Goal: Task Accomplishment & Management: Manage account settings

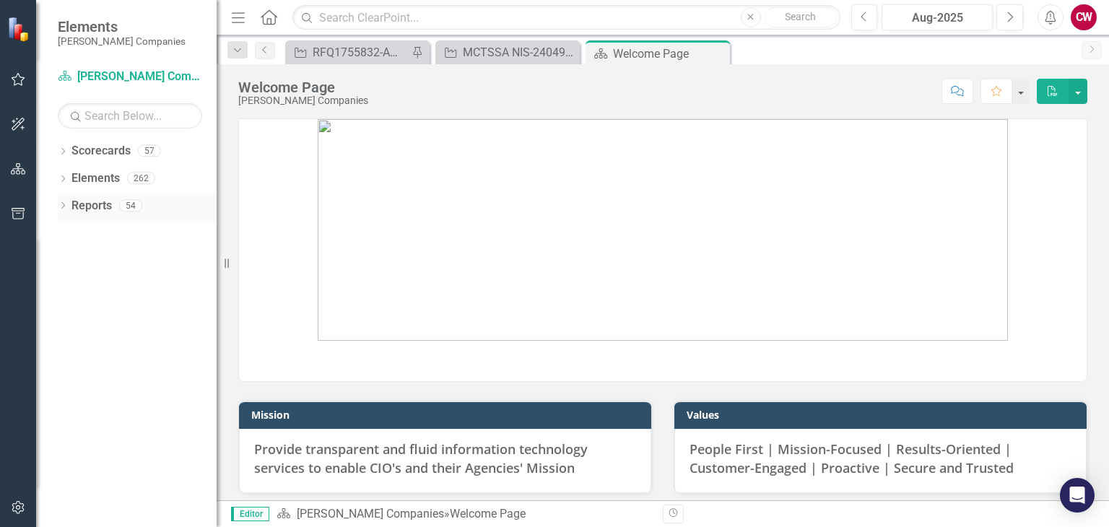
click at [64, 209] on icon "Dropdown" at bounding box center [63, 207] width 10 height 8
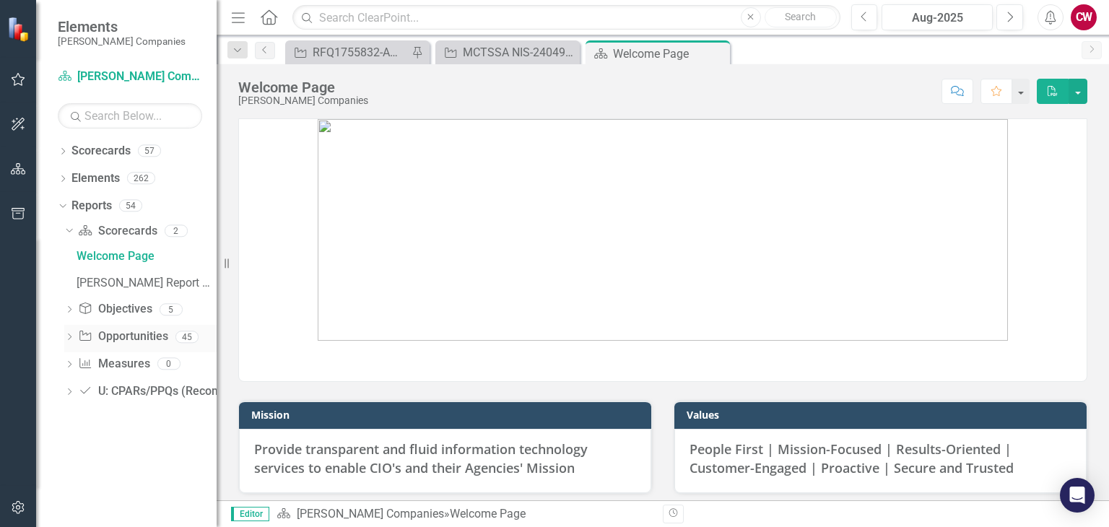
click at [70, 342] on icon "Dropdown" at bounding box center [69, 338] width 10 height 8
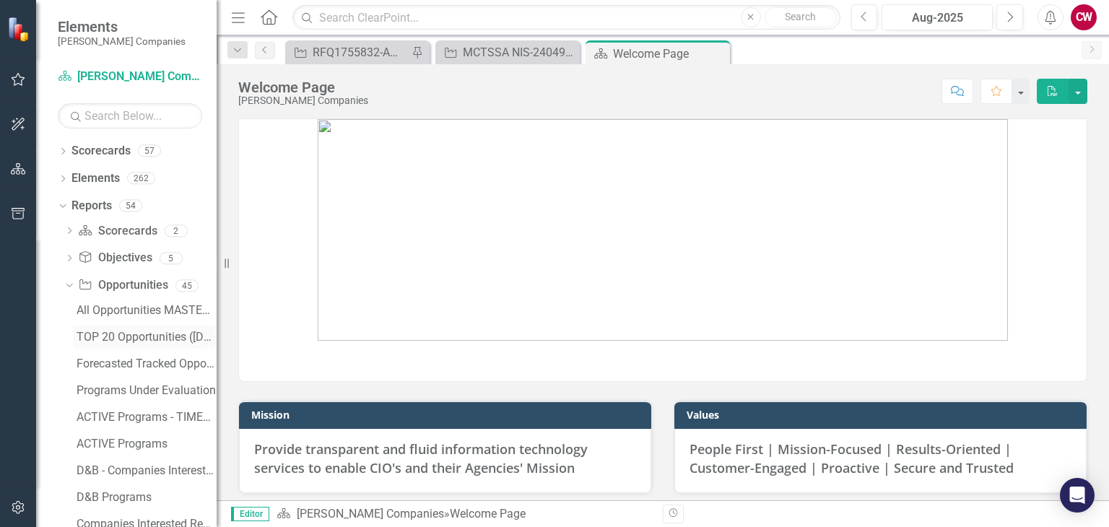
click at [119, 333] on div "TOP 20 Opportunities ([DATE] Process)" at bounding box center [147, 337] width 140 height 13
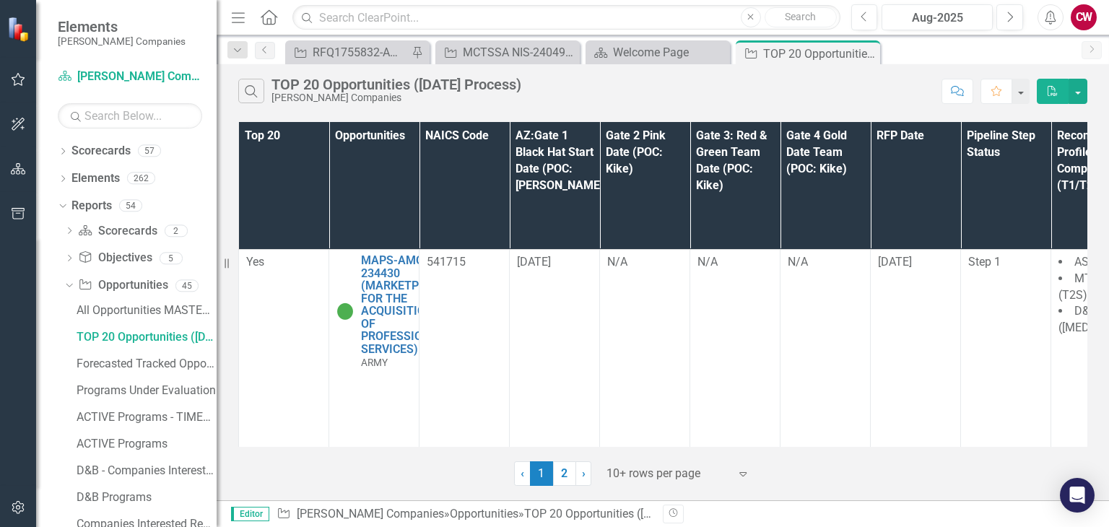
click at [743, 472] on icon at bounding box center [743, 474] width 7 height 4
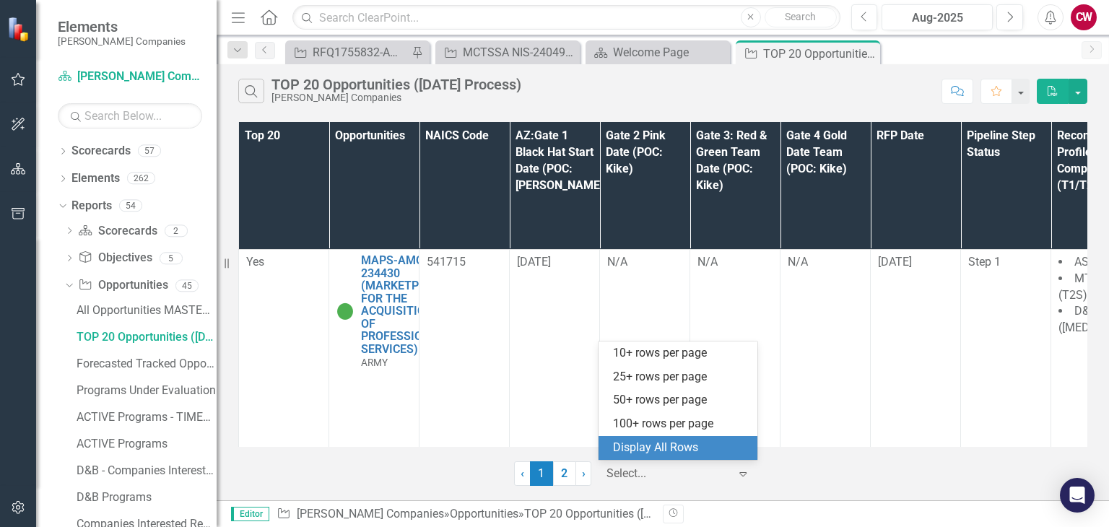
click at [714, 444] on div "Display All Rows" at bounding box center [681, 448] width 136 height 17
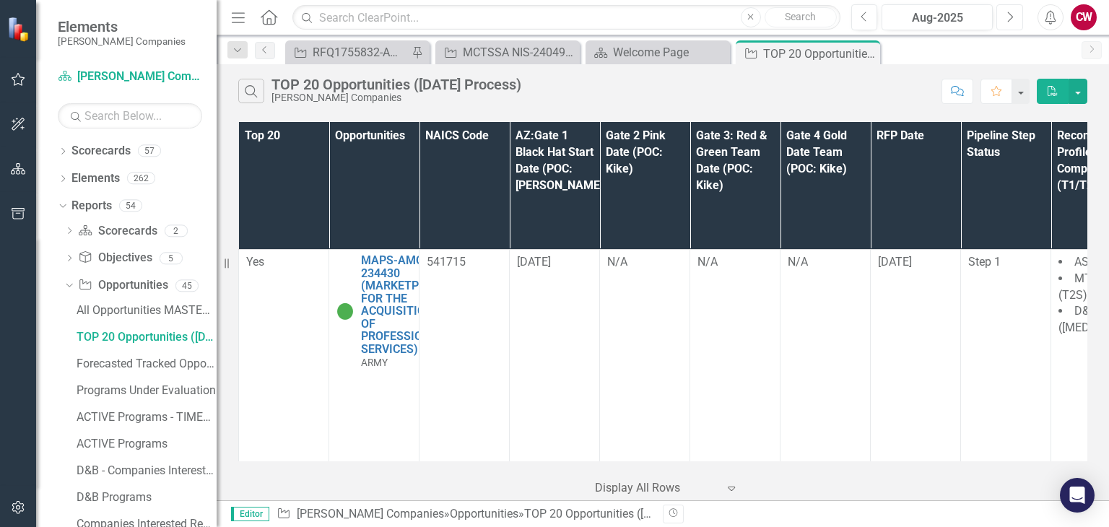
click at [1012, 17] on icon "button" at bounding box center [1011, 17] width 6 height 10
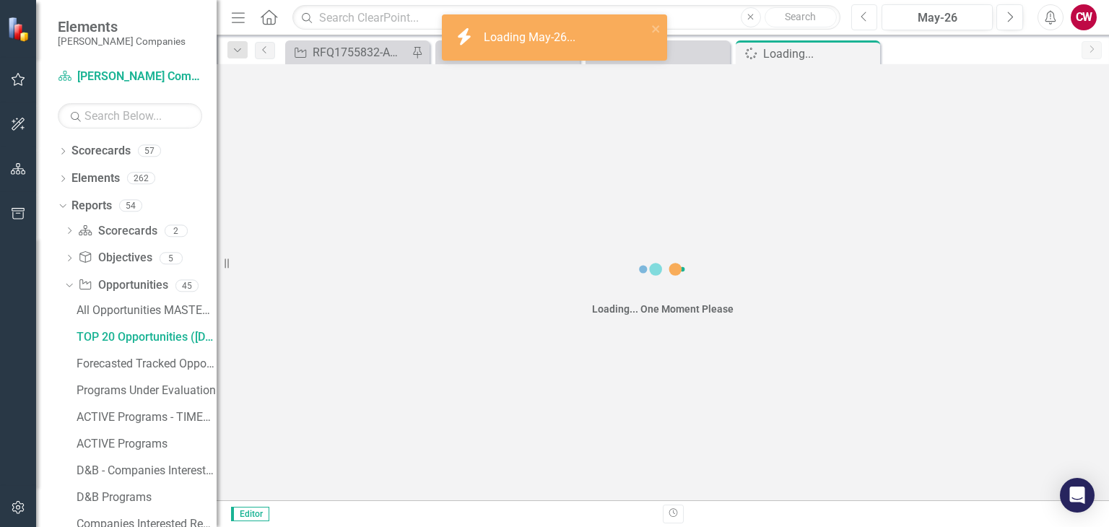
click at [862, 18] on icon "button" at bounding box center [864, 17] width 6 height 10
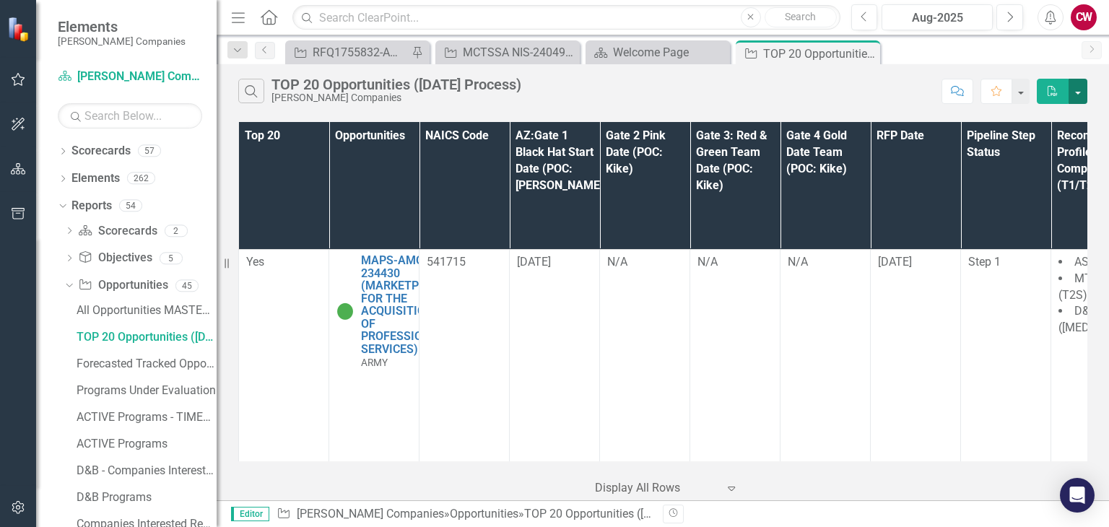
click at [1078, 82] on button "button" at bounding box center [1078, 91] width 19 height 25
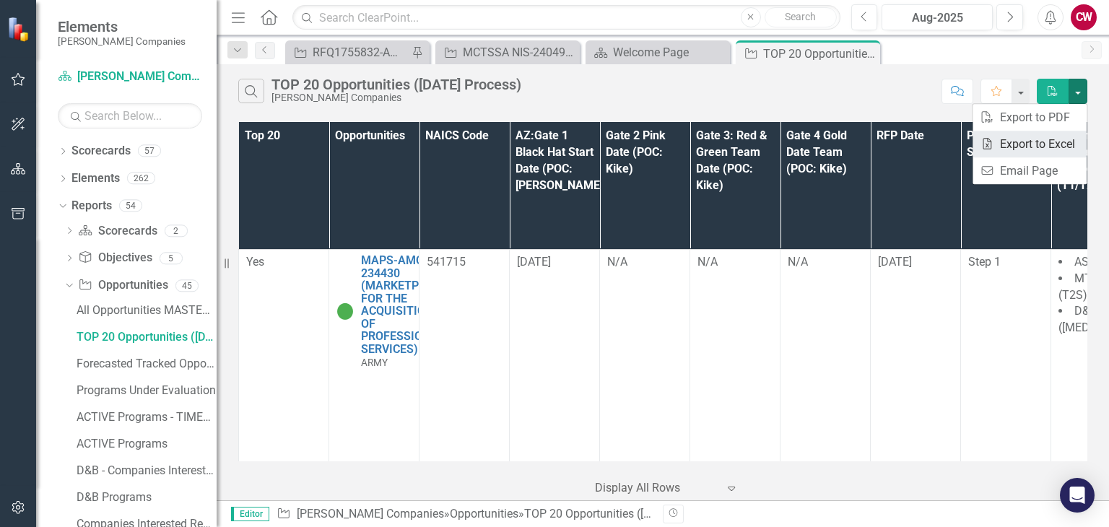
click at [1052, 139] on link "Excel Export to Excel" at bounding box center [1030, 144] width 114 height 27
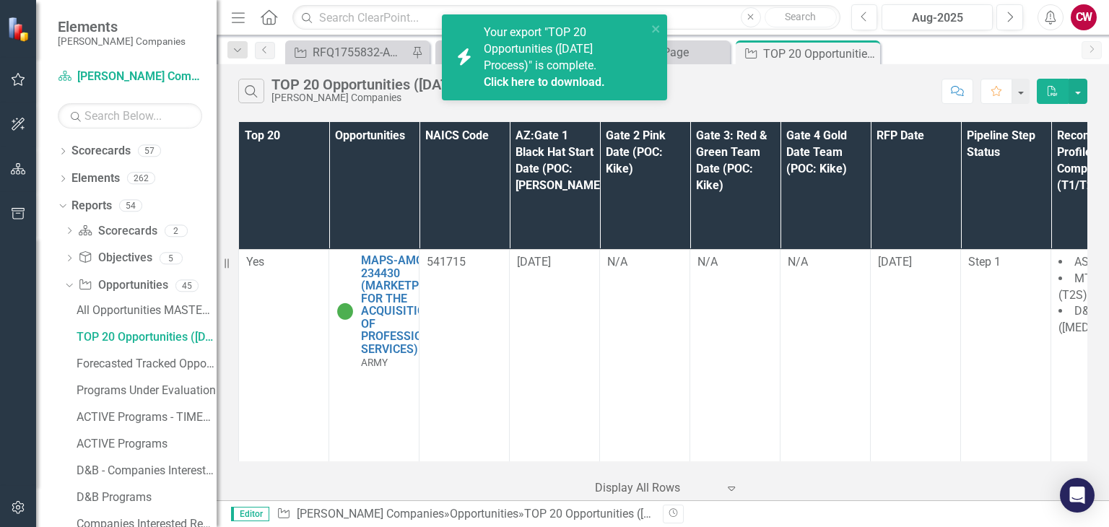
click at [534, 77] on link "Click here to download." at bounding box center [544, 82] width 121 height 14
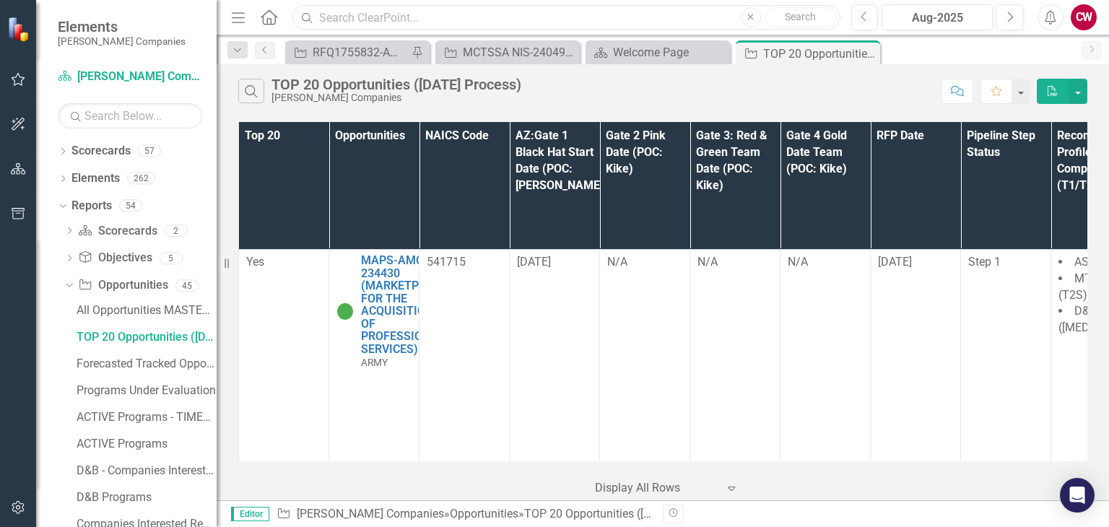
click at [345, 27] on input "text" at bounding box center [567, 17] width 548 height 25
paste input "RFQ1755832-AMC-CIO-GSAMAS (Army - G6 Modernization and Enterprise IT Support)"
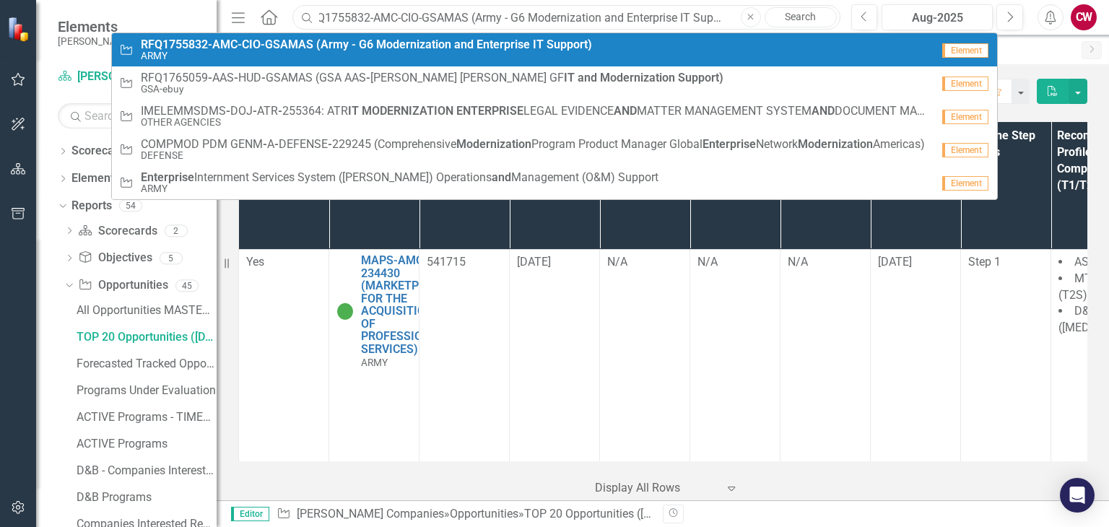
type input "RFQ1755832-AMC-CIO-GSAMAS (Army - G6 Modernization and Enterprise IT Support)"
click at [355, 59] on small "ARMY" at bounding box center [366, 56] width 451 height 11
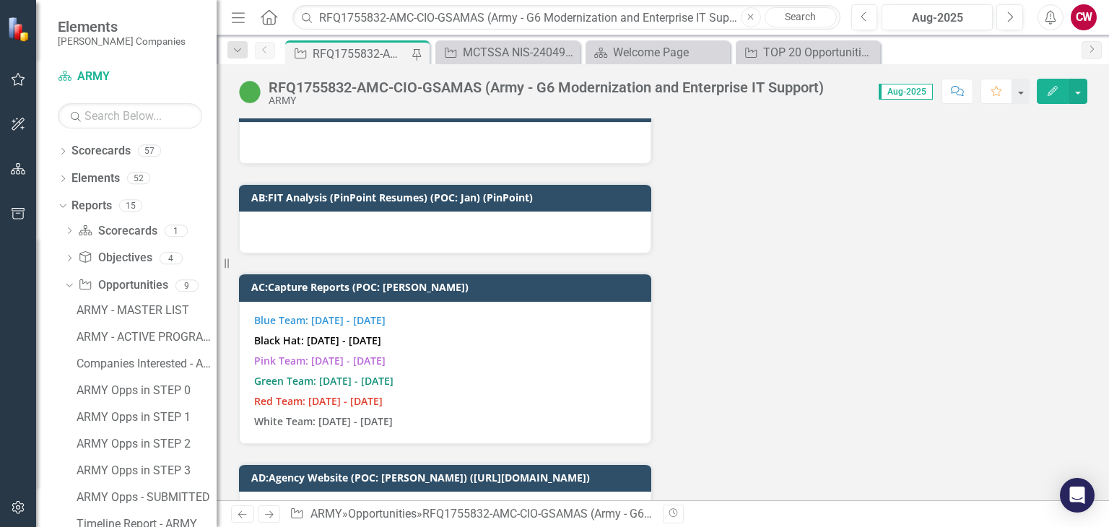
scroll to position [6067, 0]
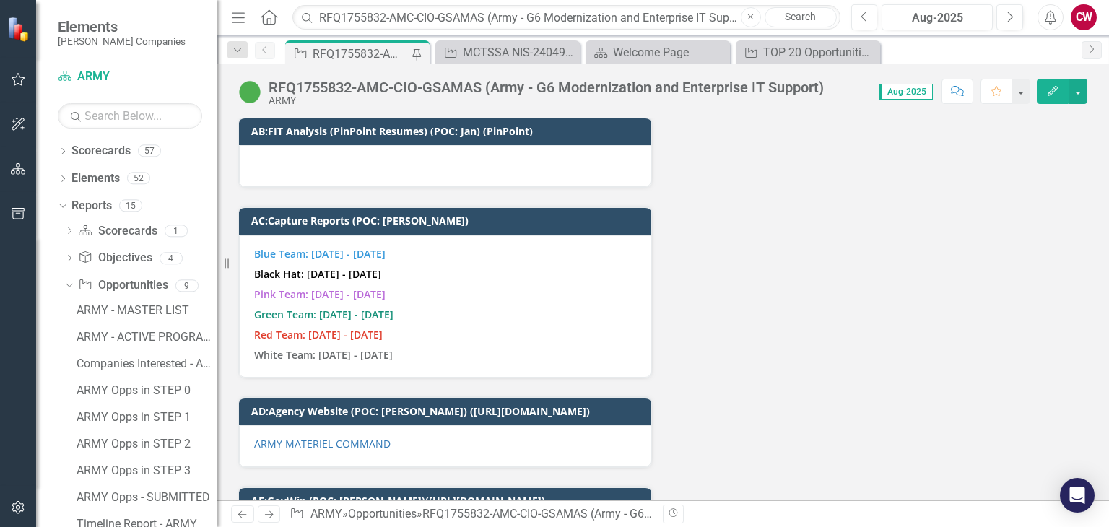
click at [427, 305] on p "Green Team: [DATE] - [DATE]" at bounding box center [445, 315] width 382 height 20
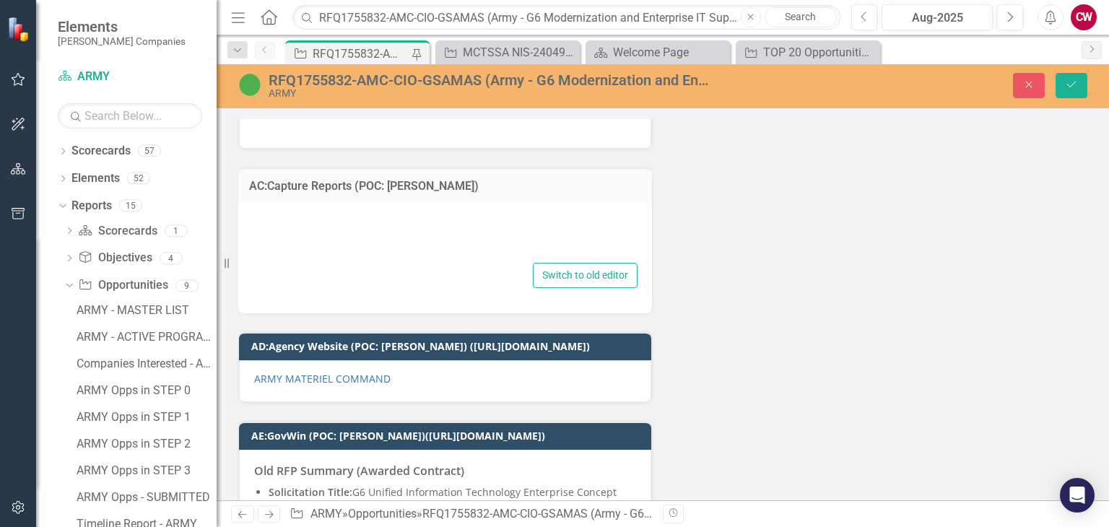
scroll to position [6140, 0]
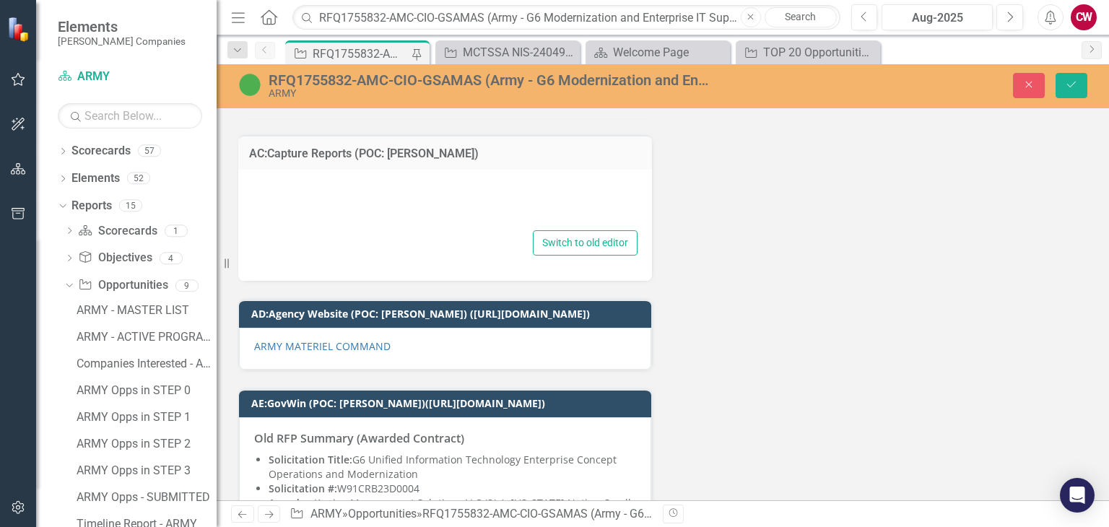
type textarea "<p><strong><span style="color: #3598db;">Blue Team: [DATE] - [DATE]</span></str…"
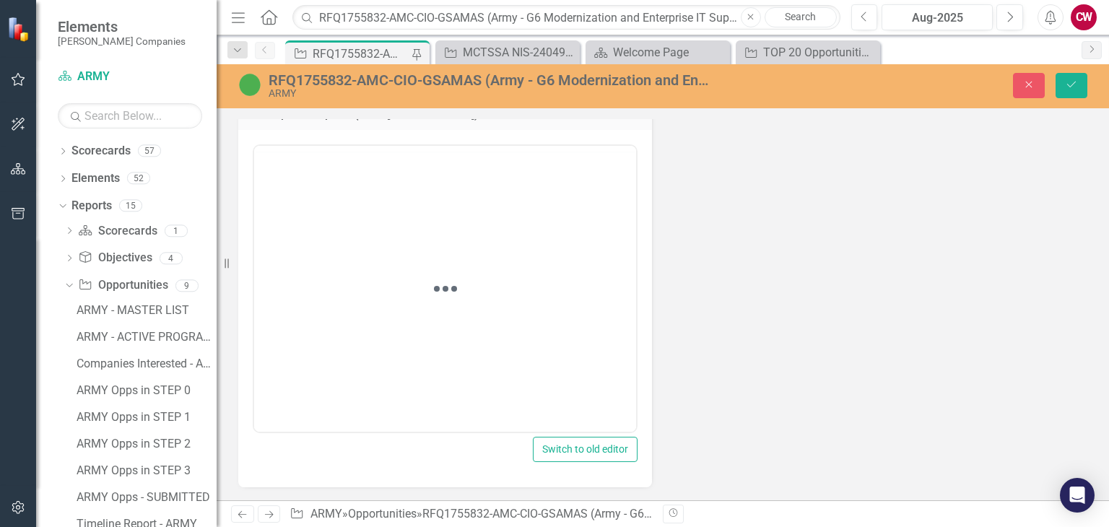
scroll to position [6067, 0]
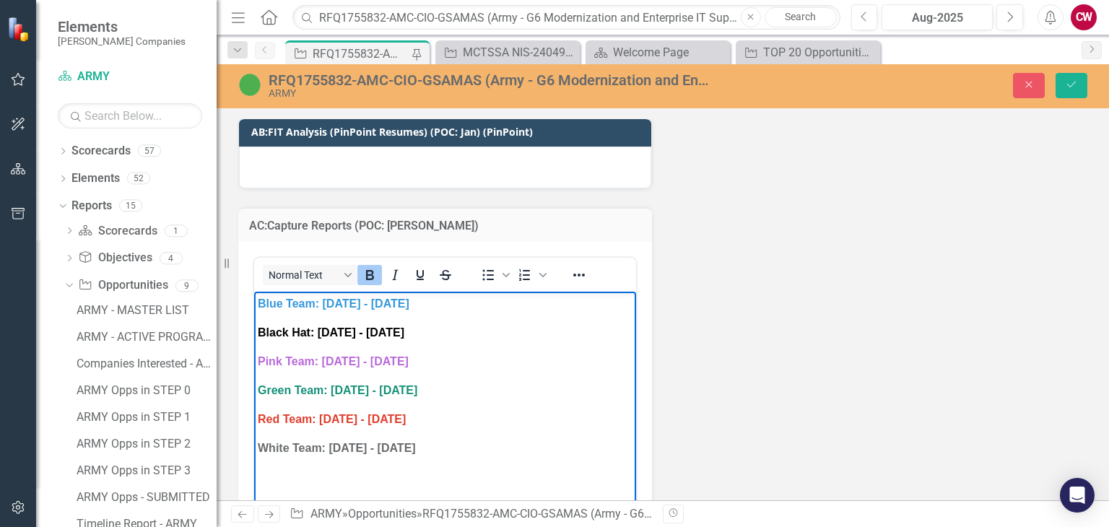
drag, startPoint x: 452, startPoint y: 361, endPoint x: 329, endPoint y: 354, distance: 123.7
click at [321, 361] on p "Pink Team: [DATE] - [DATE]" at bounding box center [445, 361] width 375 height 17
click at [1078, 82] on icon "Save" at bounding box center [1071, 84] width 13 height 10
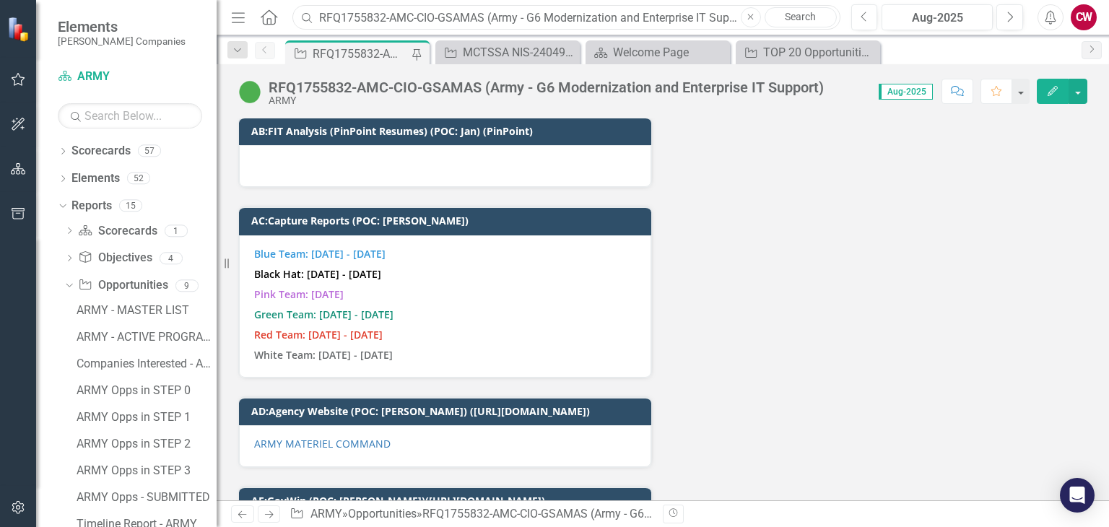
click at [511, 24] on input "RFQ1755832-AMC-CIO-GSAMAS (Army - G6 Modernization and Enterprise IT Support)" at bounding box center [567, 17] width 548 height 25
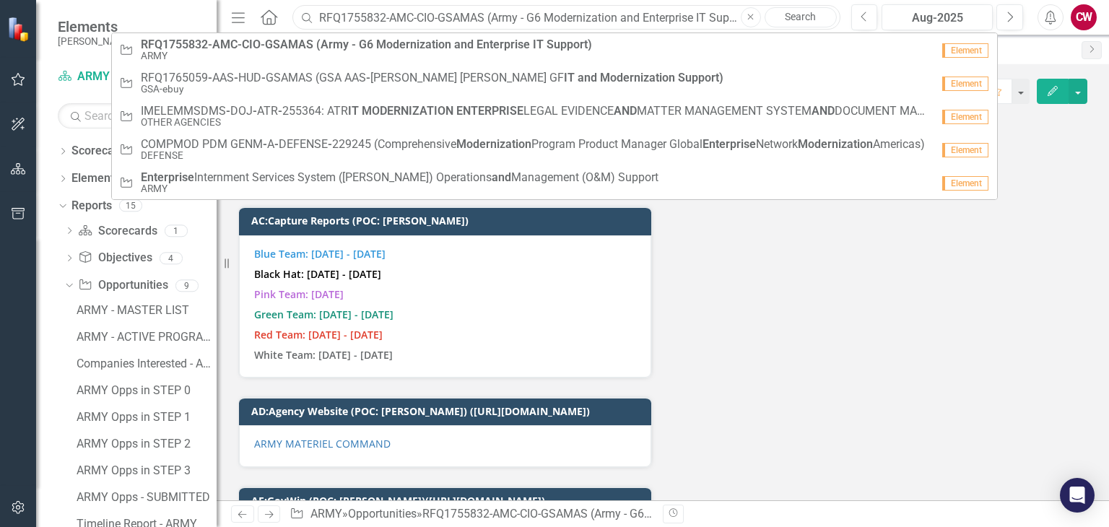
paste input "MCTSSA NIS-240491: MARINE CORPS TACTICAL SYSTEMS SUPPORT ACTIVITY NETWORK INFRA…"
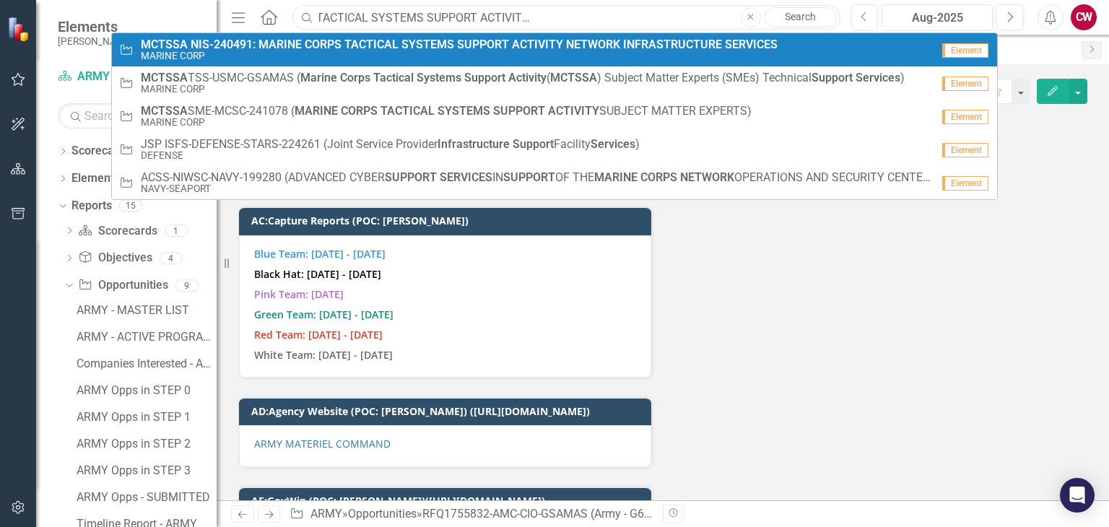
type input "MCTSSA NIS-240491: MARINE CORPS TACTICAL SYSTEMS SUPPORT ACTIVITY NETWORK INFRA…"
click at [492, 51] on small "MARINE CORP" at bounding box center [459, 56] width 637 height 11
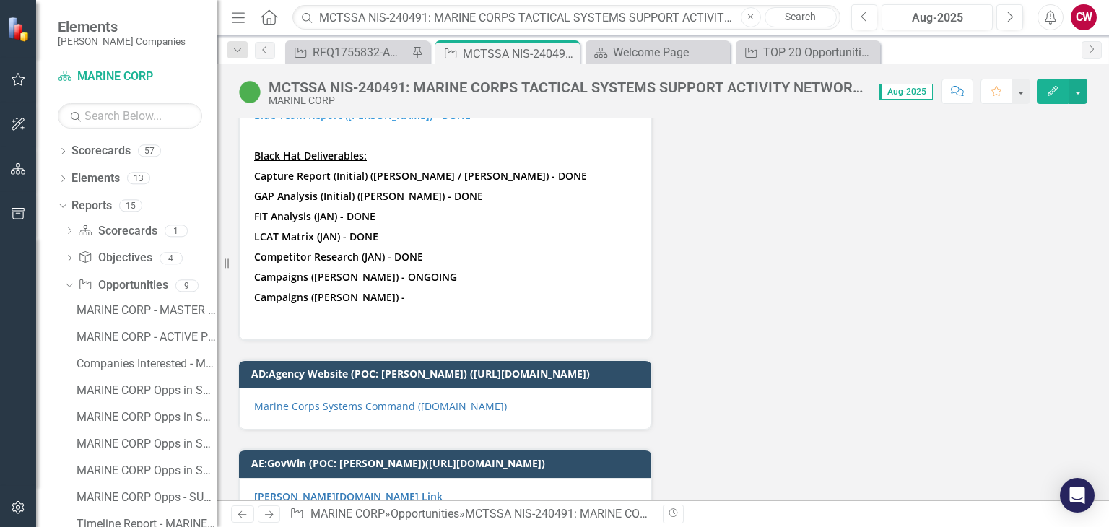
scroll to position [5634, 0]
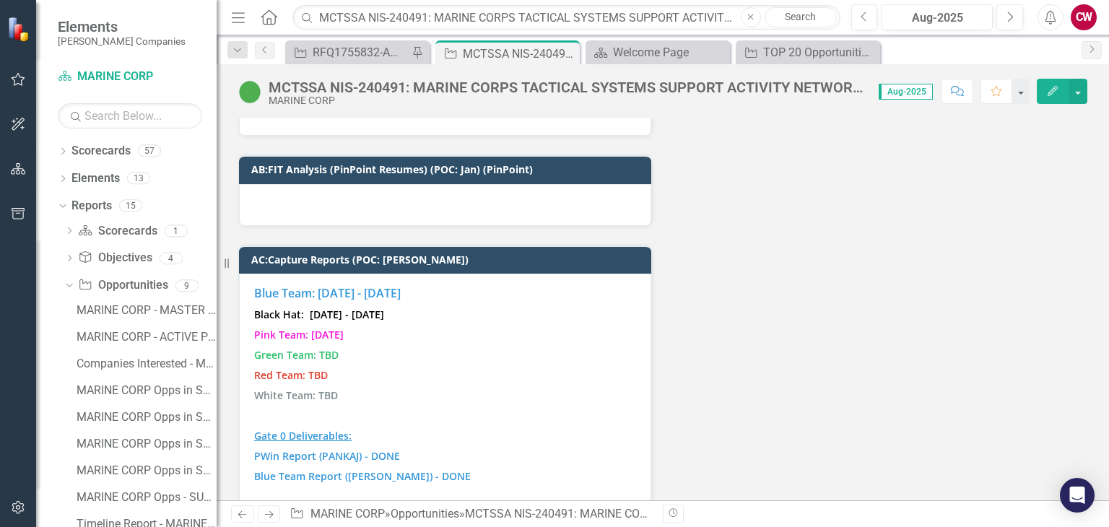
click at [386, 325] on p "Pink Team: [DATE]" at bounding box center [445, 335] width 382 height 20
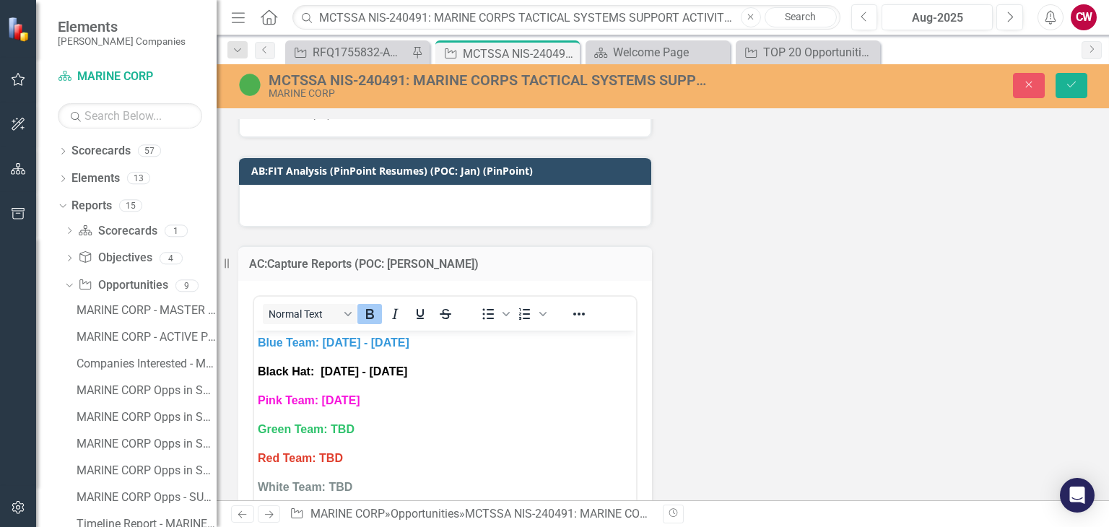
scroll to position [0, 0]
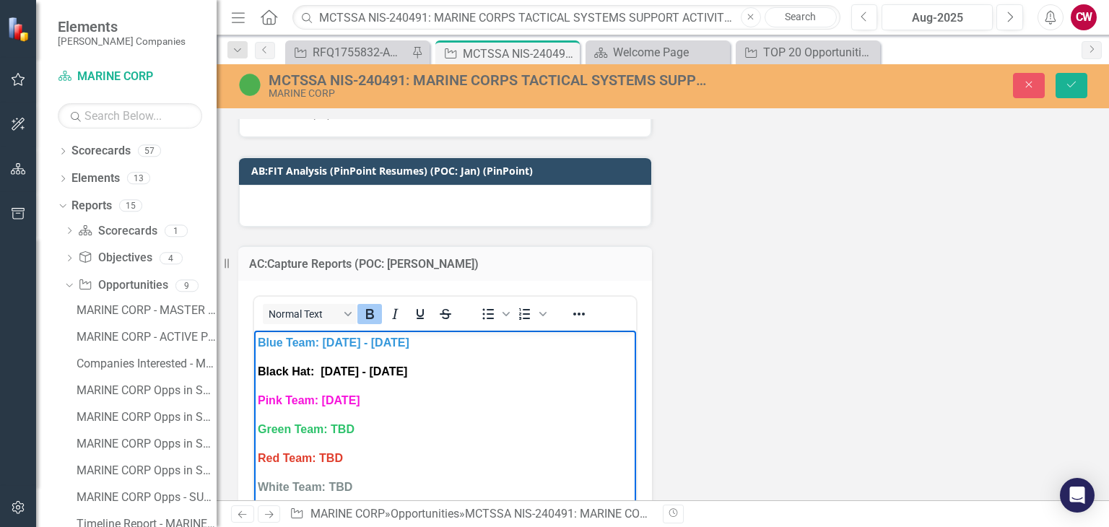
drag, startPoint x: 399, startPoint y: 398, endPoint x: 388, endPoint y: 396, distance: 11.0
click at [388, 396] on p "Pink Team: [DATE]" at bounding box center [445, 399] width 375 height 17
click at [1078, 91] on button "Save" at bounding box center [1072, 85] width 32 height 25
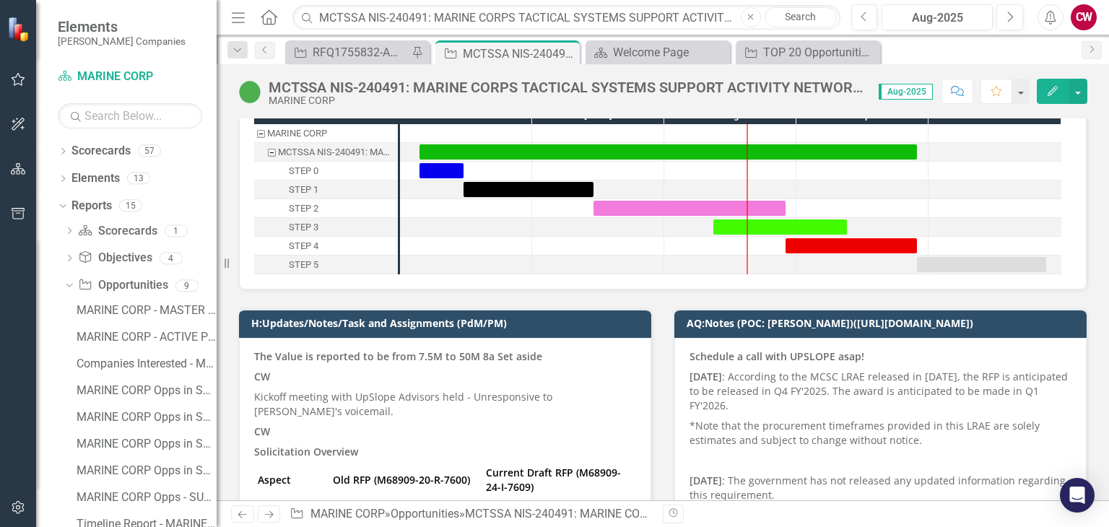
scroll to position [144, 0]
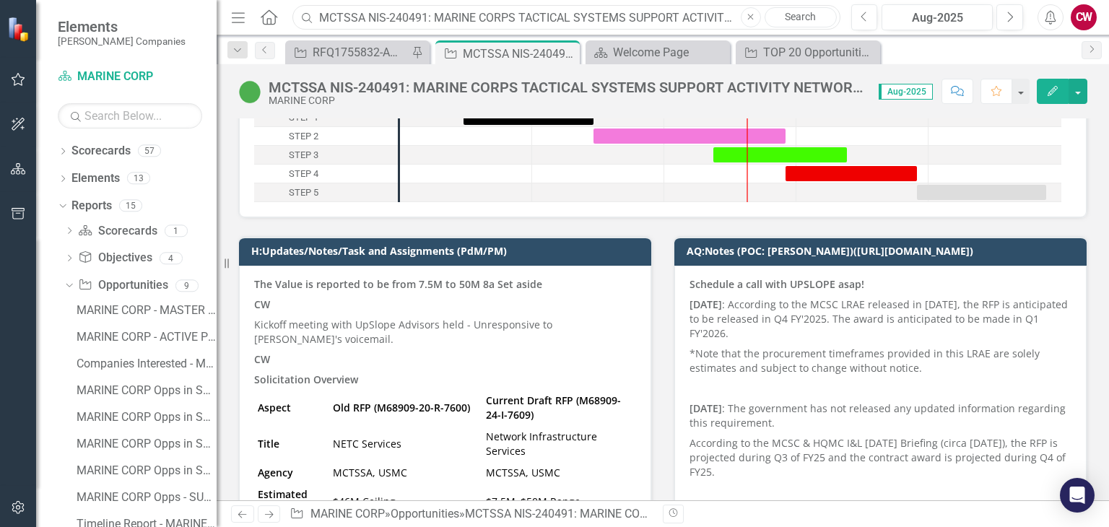
click at [472, 17] on input "MCTSSA NIS-240491: MARINE CORPS TACTICAL SYSTEMS SUPPORT ACTIVITY NETWORK INFRA…" at bounding box center [567, 17] width 548 height 25
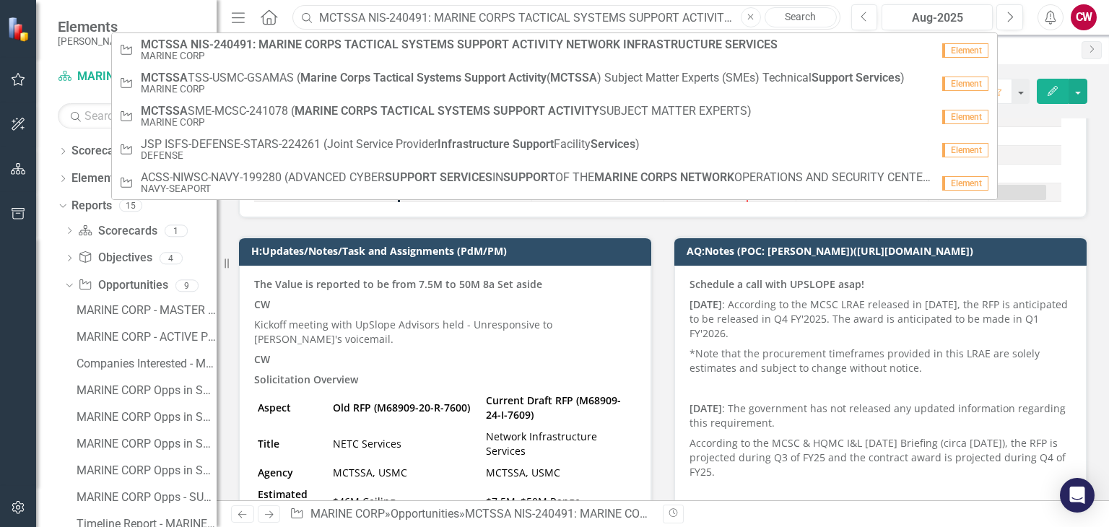
paste input "SME-MCSC-241078 (MARINE CORPS TACTICAL SYSTEMS SUPPORT ACTIVITY SUBJECT MATTER …"
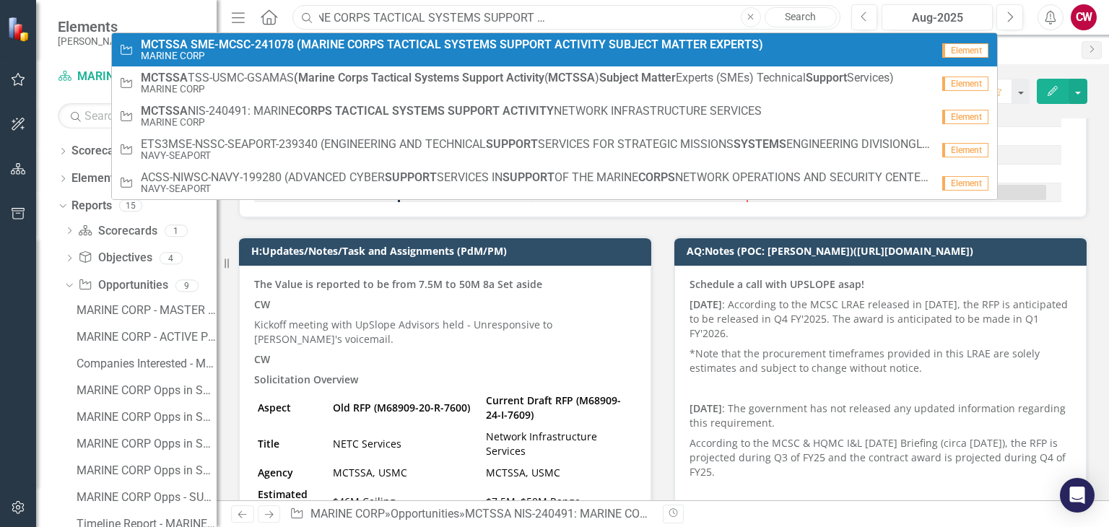
type input "MCTSSA SME-MCSC-241078 (MARINE CORPS TACTICAL SYSTEMS SUPPORT ACTIVITY SUBJECT …"
click at [467, 53] on small "MARINE CORP" at bounding box center [452, 56] width 623 height 11
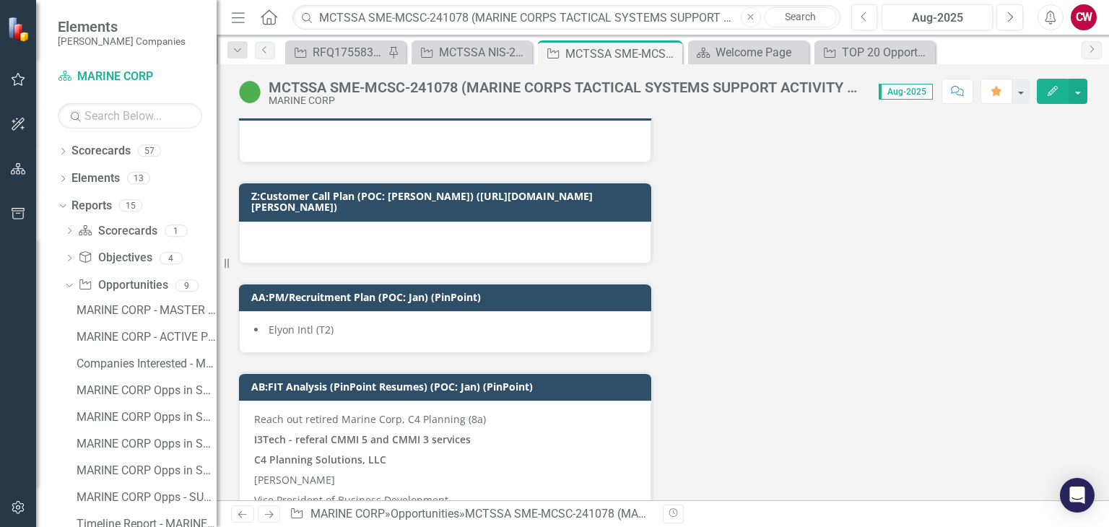
scroll to position [6717, 0]
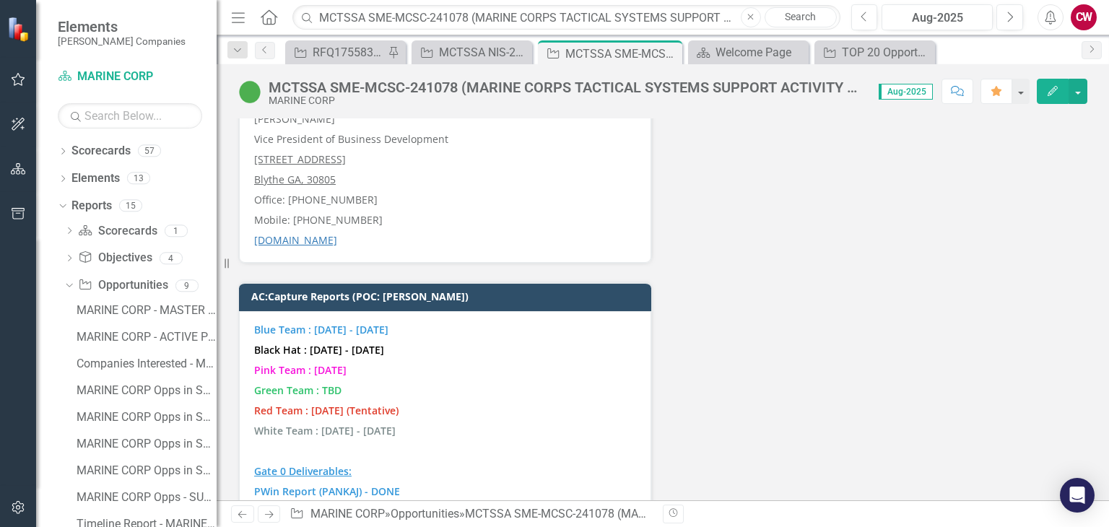
click at [344, 363] on strong "Pink Team : [DATE]" at bounding box center [300, 370] width 92 height 14
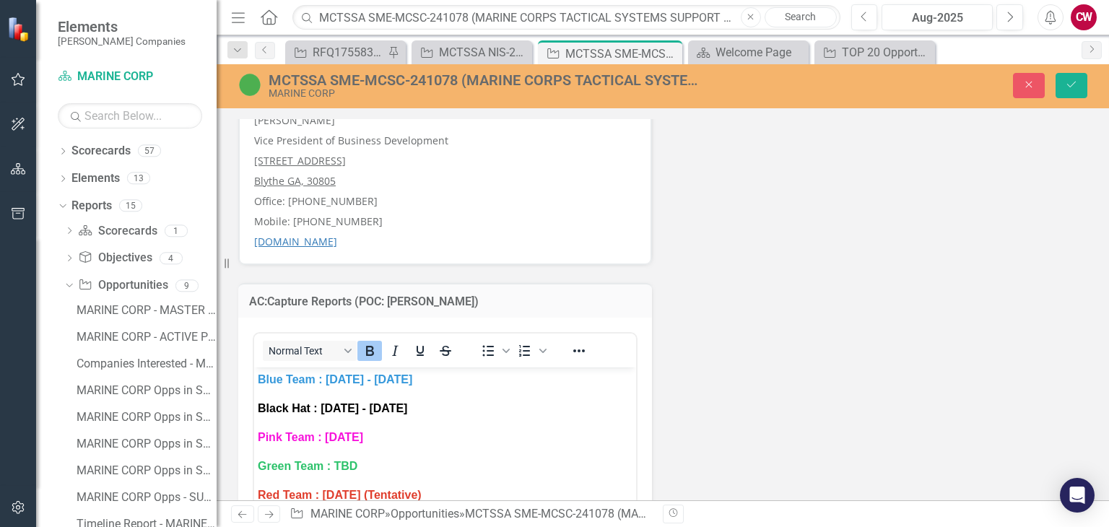
scroll to position [0, 0]
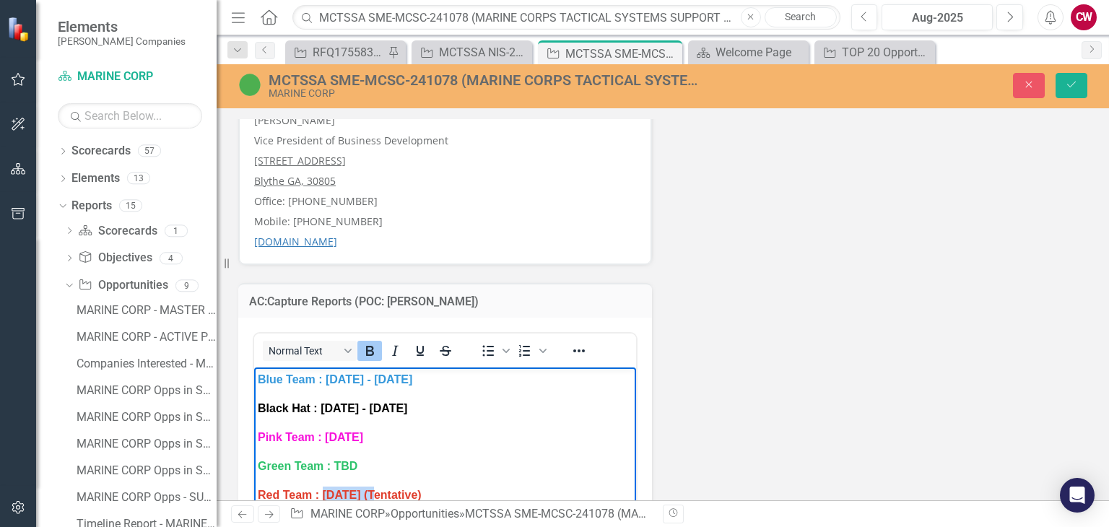
drag, startPoint x: 322, startPoint y: 495, endPoint x: 376, endPoint y: 494, distance: 53.5
click at [376, 494] on strong "Red Team : [DATE] (Tentative)" at bounding box center [340, 495] width 164 height 12
click at [1065, 82] on button "Save" at bounding box center [1072, 85] width 32 height 25
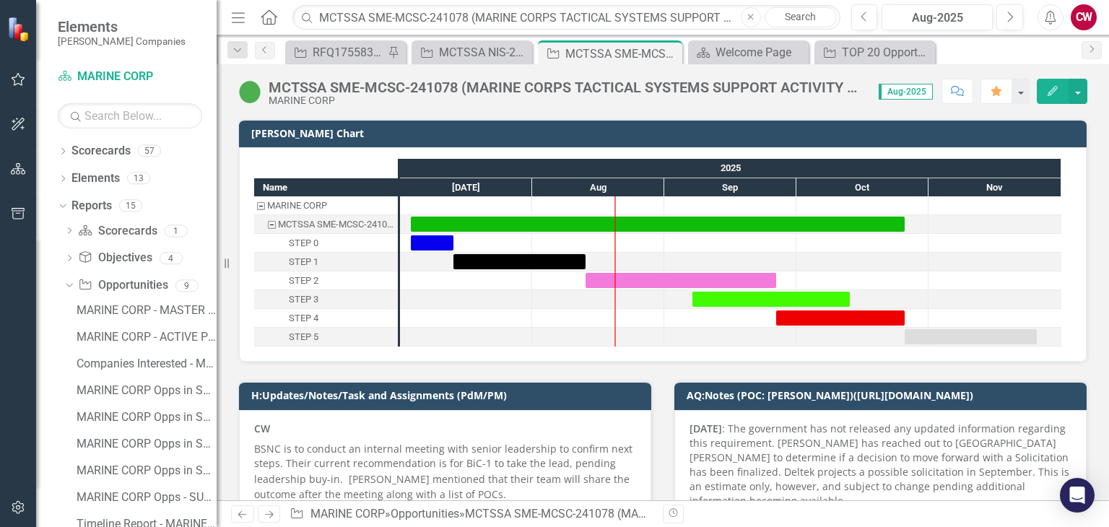
scroll to position [217, 0]
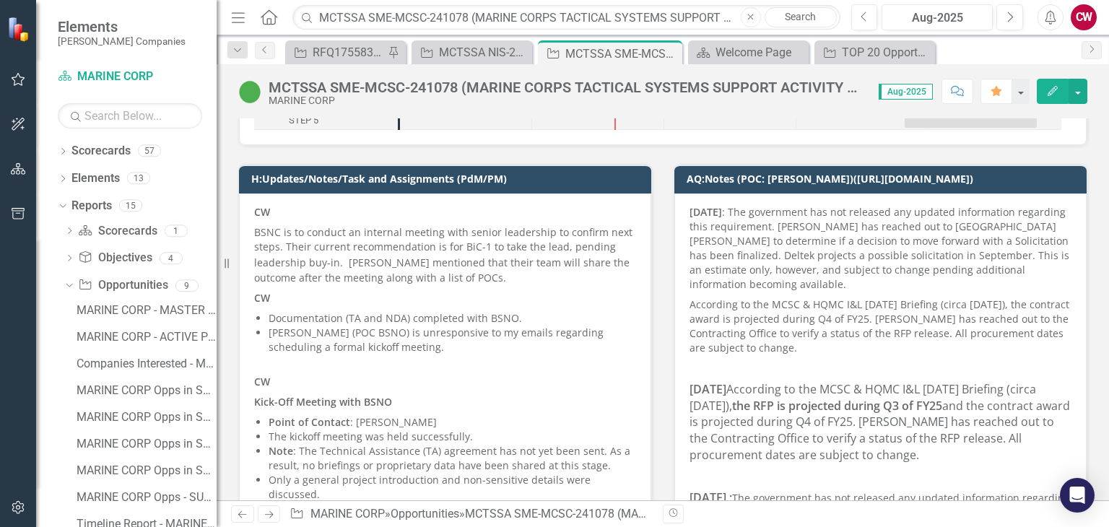
click at [541, 233] on p "BSNC is to conduct an internal meeting with senior leadership to confirm next s…" at bounding box center [445, 255] width 382 height 66
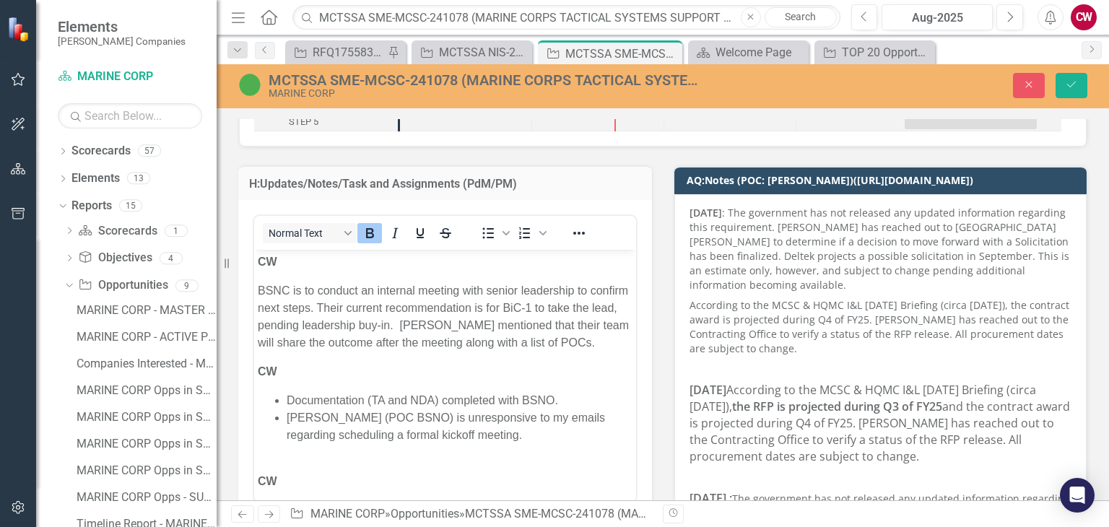
scroll to position [0, 0]
click at [260, 261] on strong "CW" at bounding box center [268, 262] width 20 height 12
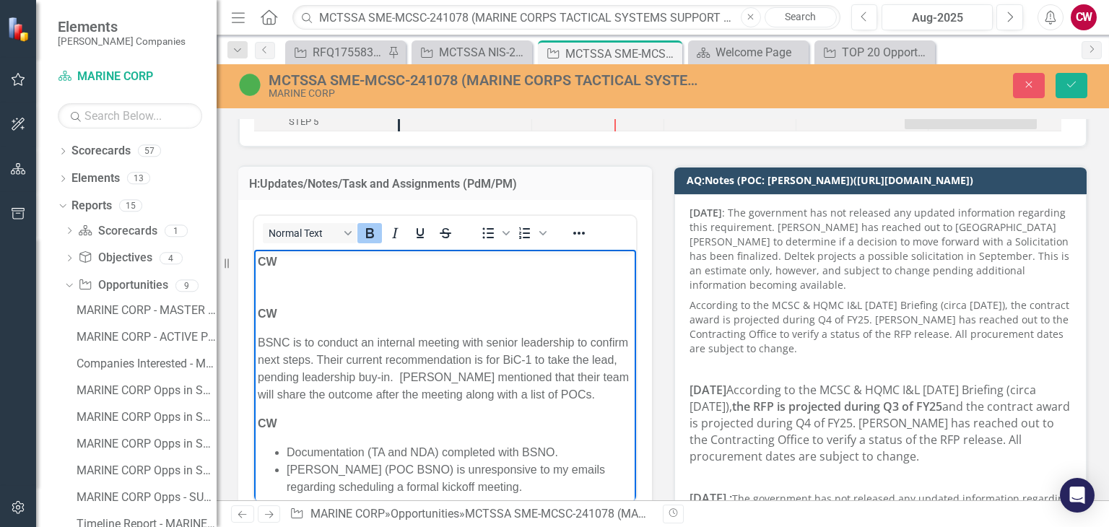
click at [285, 290] on p "CW CW" at bounding box center [445, 288] width 375 height 69
click at [294, 276] on p "CW BSNC CW" at bounding box center [445, 288] width 375 height 69
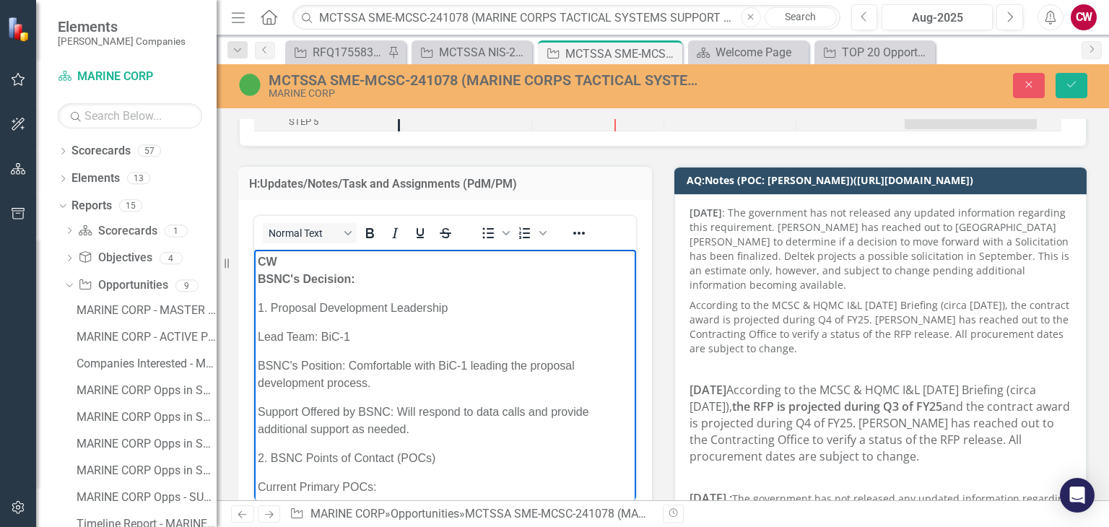
click at [342, 277] on strong "CW BSNC's Decision:" at bounding box center [307, 271] width 98 height 30
drag, startPoint x: 449, startPoint y: 308, endPoint x: 506, endPoint y: 561, distance: 258.3
click at [351, 375] on p "BSNC's Position: Comfortable with BiC-1 leading the proposal development proces…" at bounding box center [445, 375] width 375 height 35
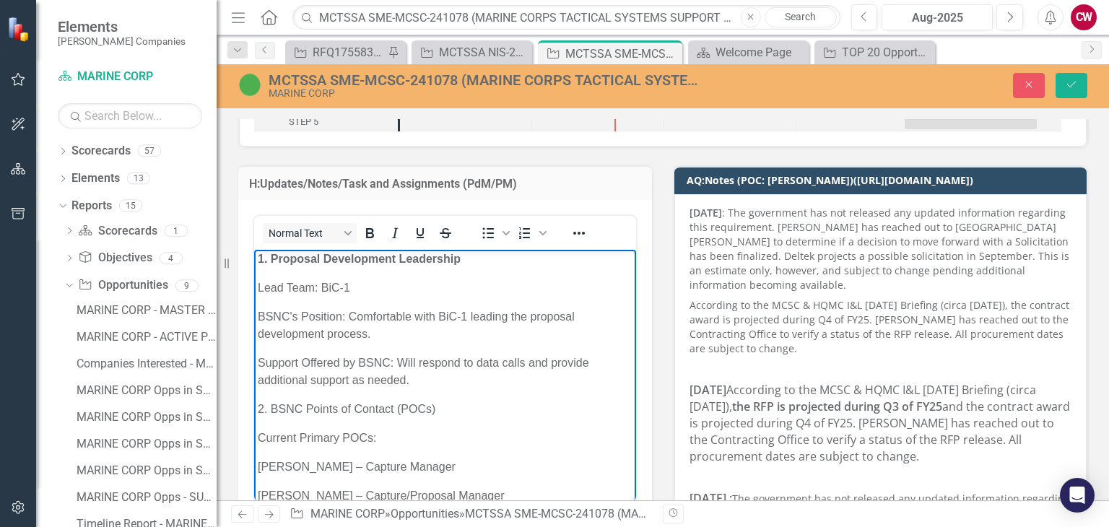
scroll to position [72, 0]
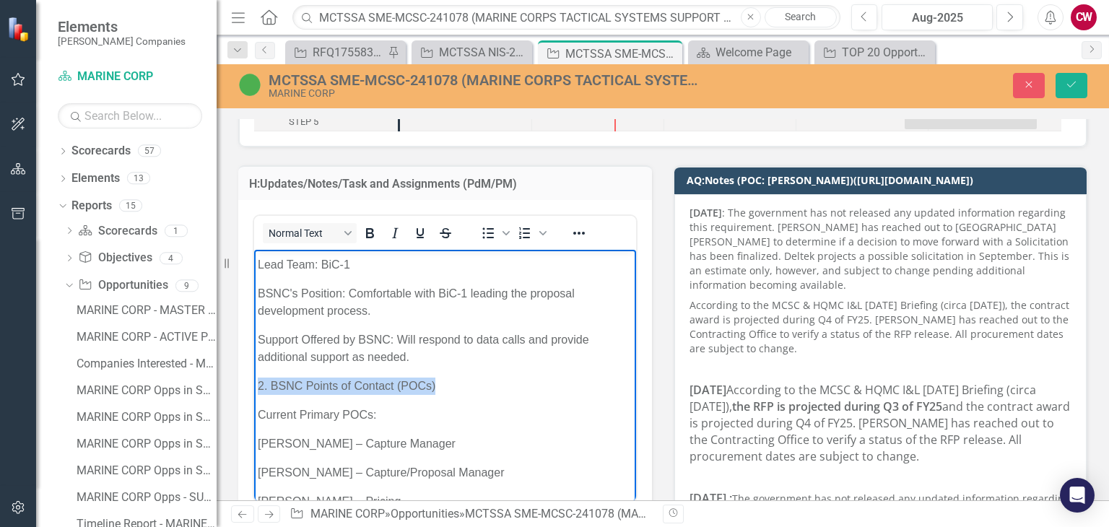
drag, startPoint x: 446, startPoint y: 385, endPoint x: 260, endPoint y: 385, distance: 186.4
click at [260, 385] on p "2. BSNC Points of Contact (POCs)" at bounding box center [445, 386] width 375 height 17
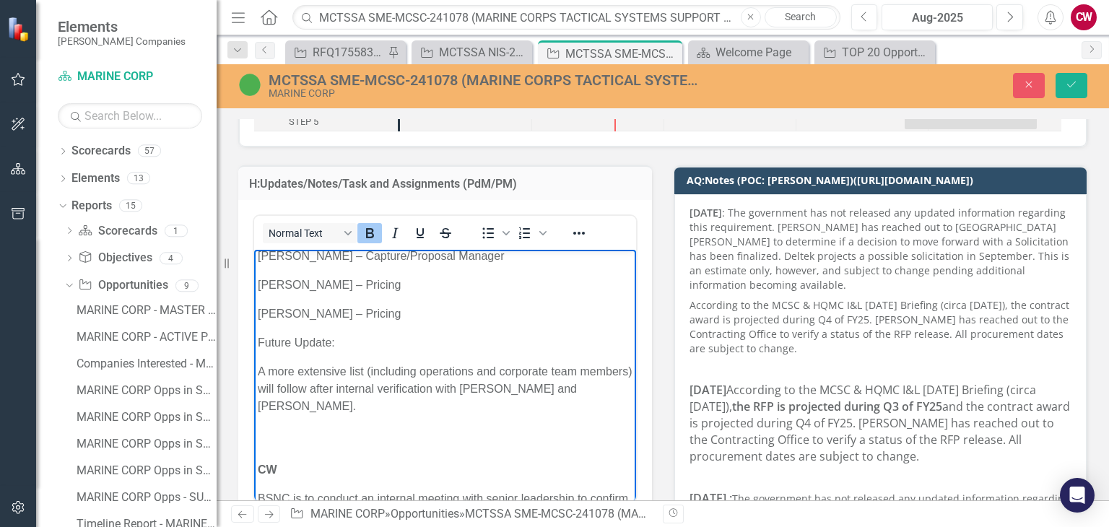
scroll to position [0, 0]
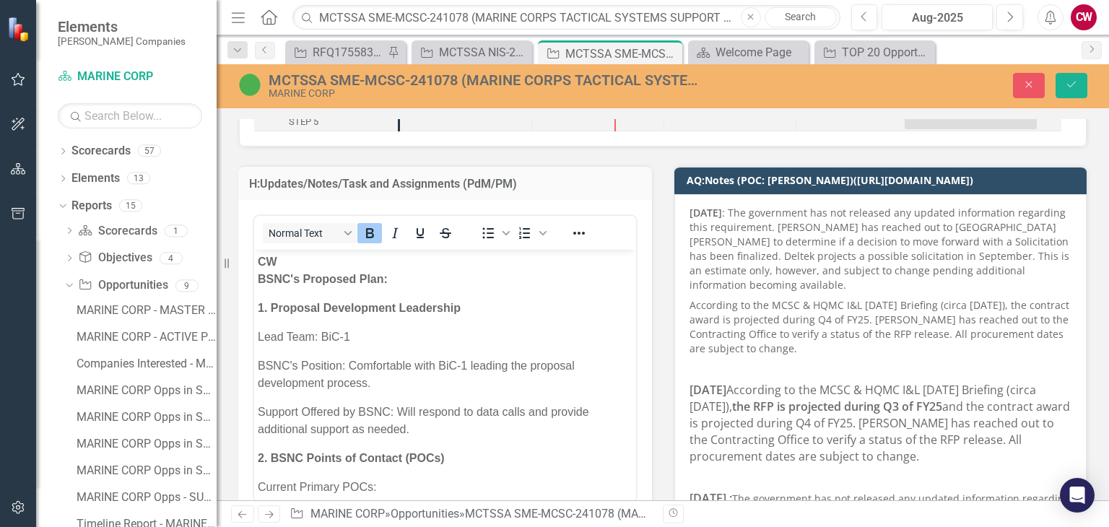
click at [1060, 87] on button "Save" at bounding box center [1072, 85] width 32 height 25
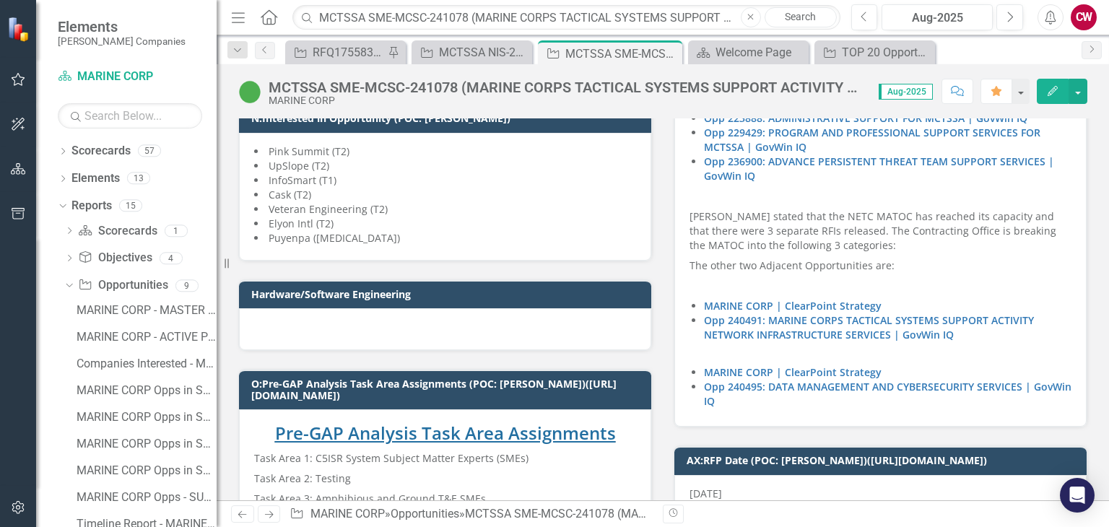
scroll to position [3106, 0]
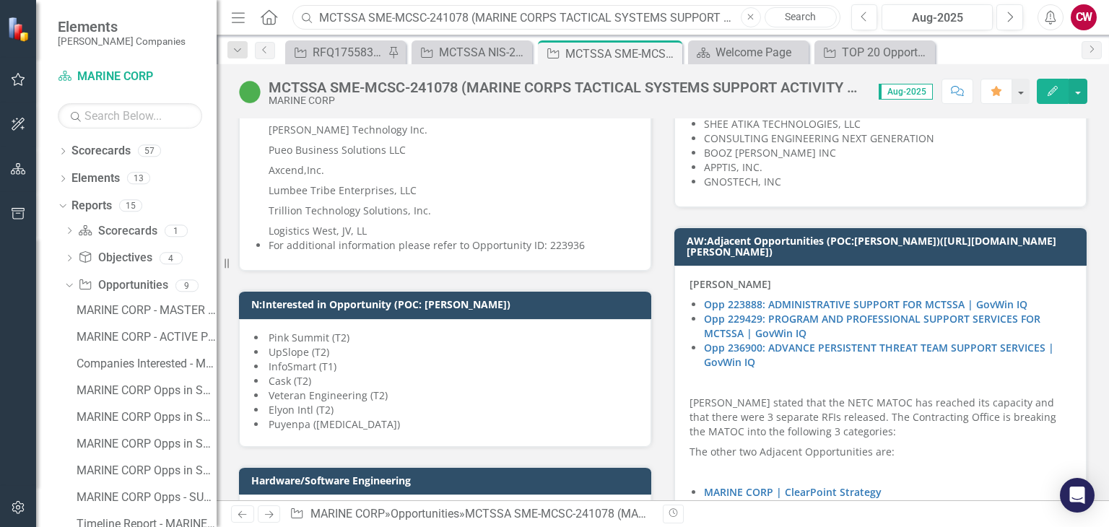
click at [426, 15] on input "MCTSSA SME-MCSC-241078 (MARINE CORPS TACTICAL SYSTEMS SUPPORT ACTIVITY SUBJECT …" at bounding box center [567, 17] width 548 height 25
paste input "FPMSS-[GEOGRAPHIC_DATA]-SEAPORT-242467 (FINANCIAL AND PROGRAM MANAGEMENT SUPPOR…"
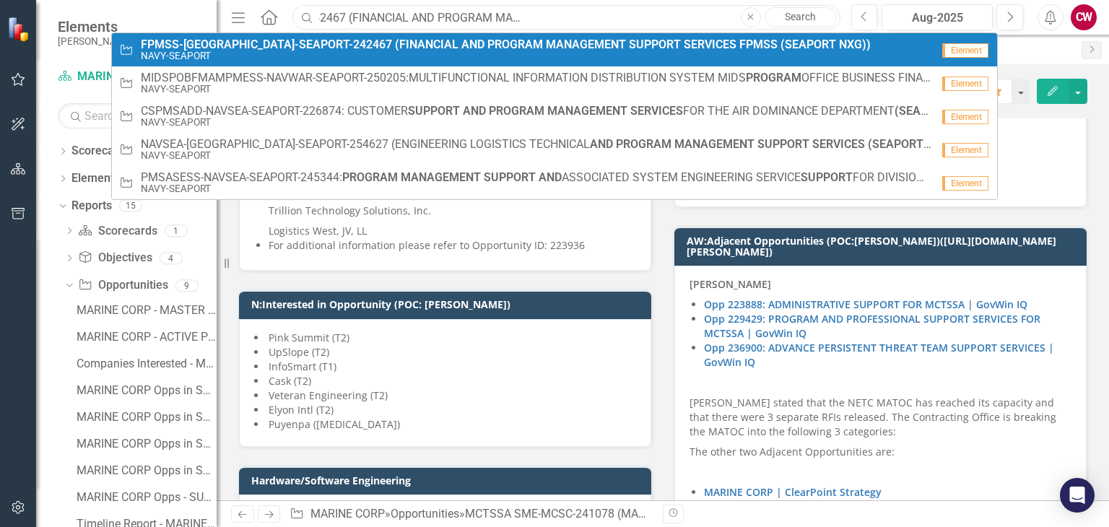
type input "FPMSS-[GEOGRAPHIC_DATA]-SEAPORT-242467 (FINANCIAL AND PROGRAM MANAGEMENT SUPPOR…"
click at [305, 51] on small "NAVY-SEAPORT" at bounding box center [506, 56] width 730 height 11
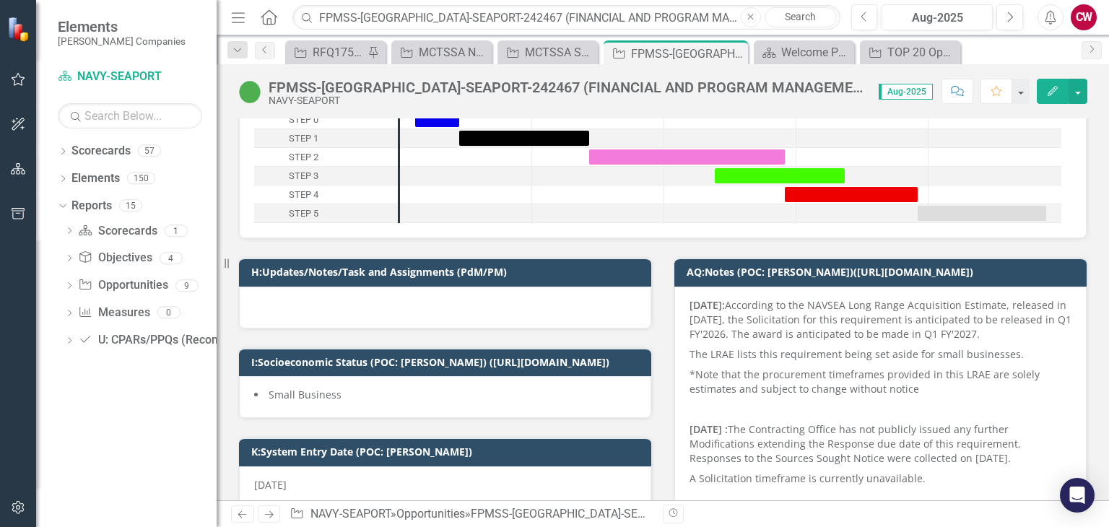
scroll to position [144, 0]
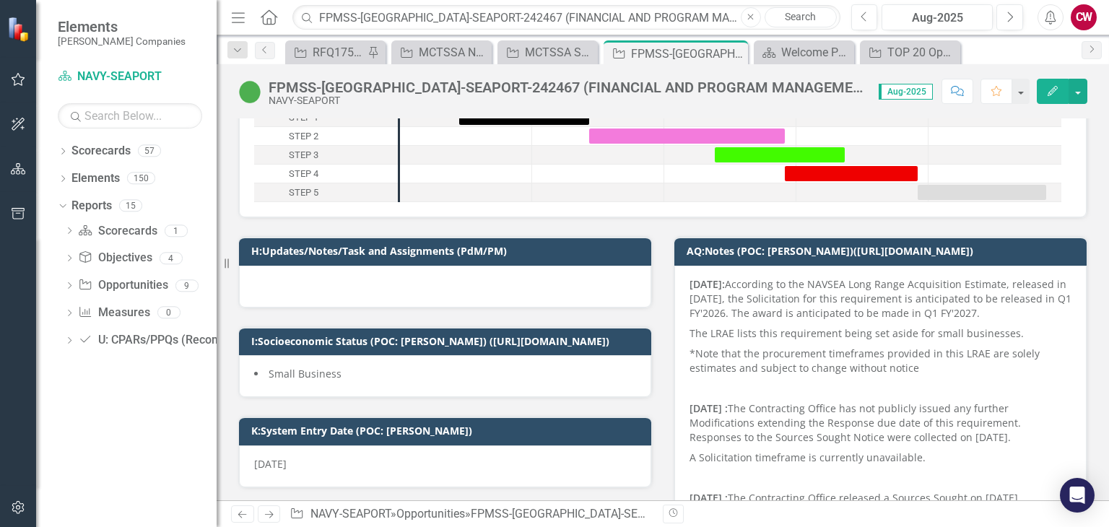
click at [455, 3] on div "Menu Home Search FPMSS-NSWC-SEAPORT-242467 (FINANCIAL AND PROGRAM MANAGEMENT SU…" at bounding box center [663, 17] width 893 height 35
click at [454, 24] on input "FPMSS-[GEOGRAPHIC_DATA]-SEAPORT-242467 (FINANCIAL AND PROGRAM MANAGEMENT SUPPOR…" at bounding box center [567, 17] width 548 height 25
paste input "FCFDTA-NAVY-SEAPORT-255372: FORCE COMBATIVES AND FORCE DEVELOPMENT TRAINING ANA…"
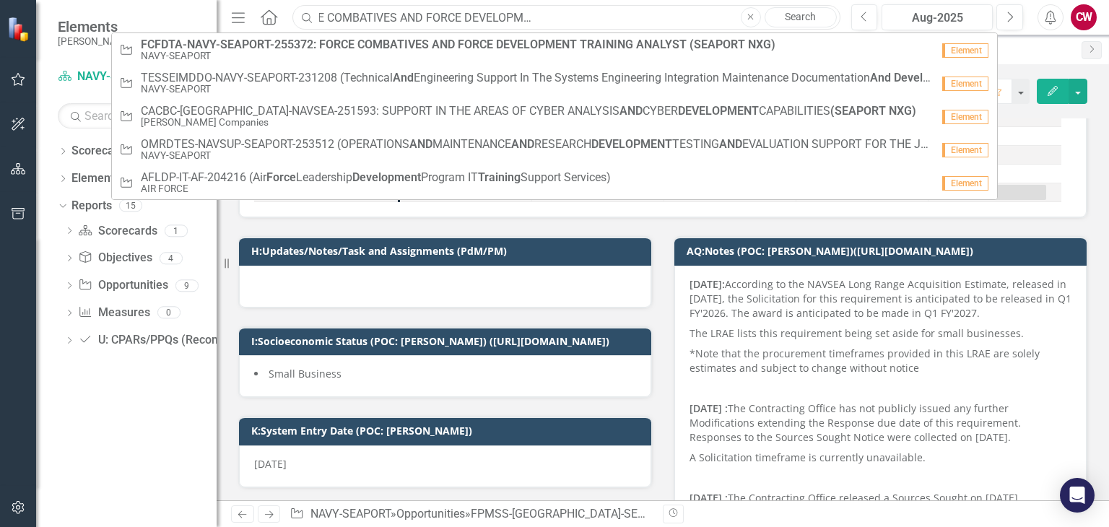
type input "FCFDTA-NAVY-SEAPORT-255372: FORCE COMBATIVES AND FORCE DEVELOPMENT TRAINING ANA…"
click at [369, 53] on small "NAVY-SEAPORT" at bounding box center [458, 56] width 635 height 11
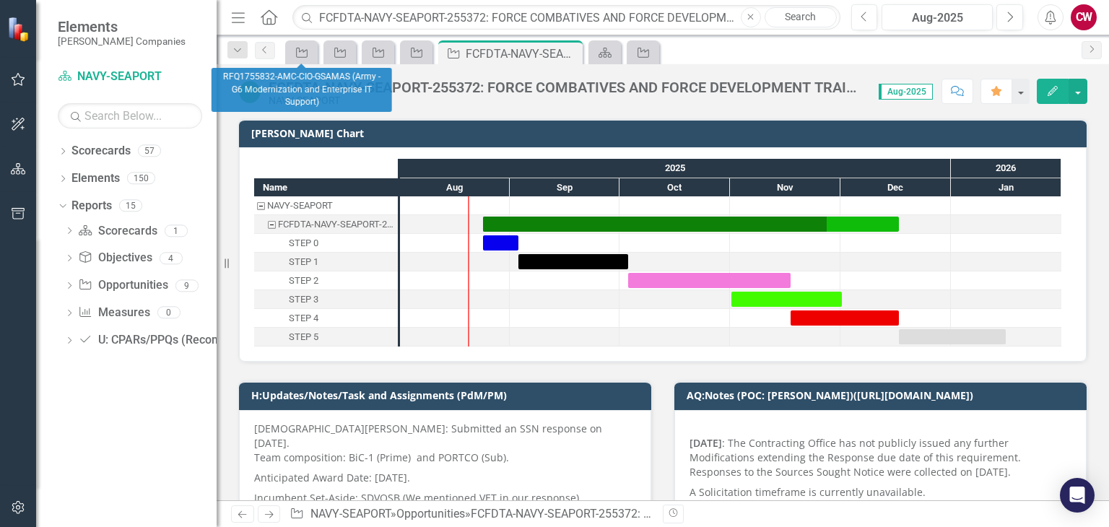
click at [952, 95] on icon "Comment" at bounding box center [957, 91] width 13 height 10
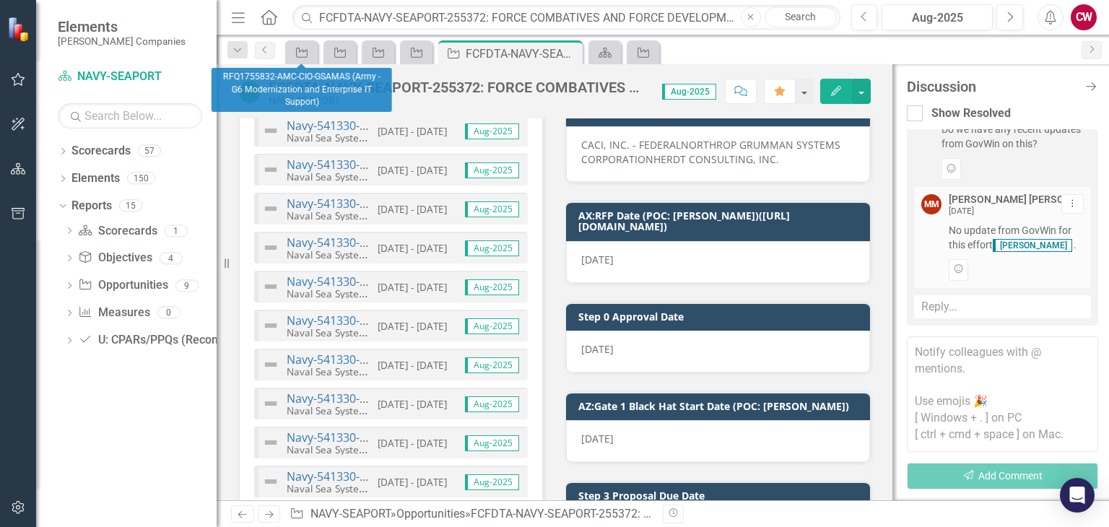
scroll to position [1878, 0]
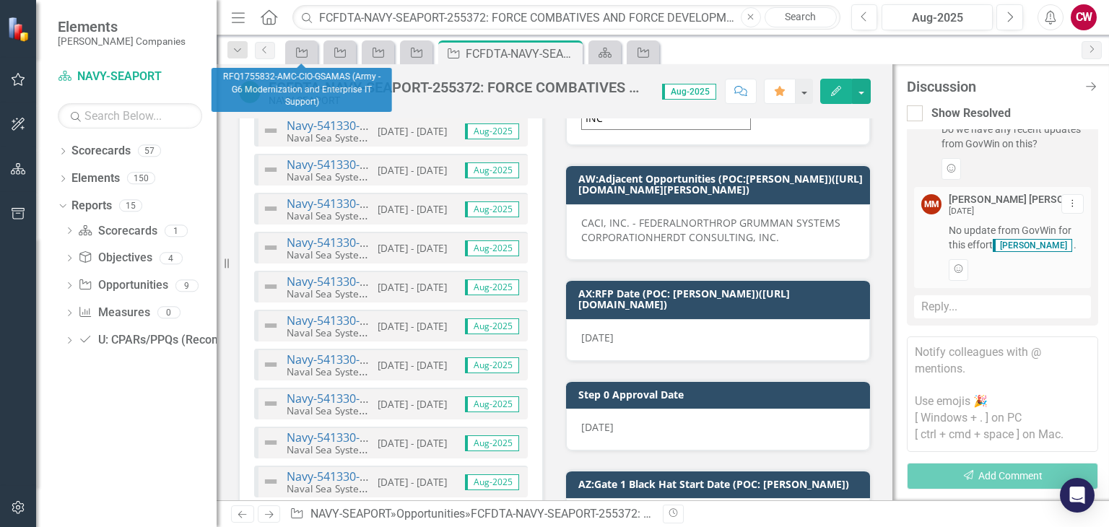
click at [965, 356] on textarea at bounding box center [1002, 395] width 191 height 116
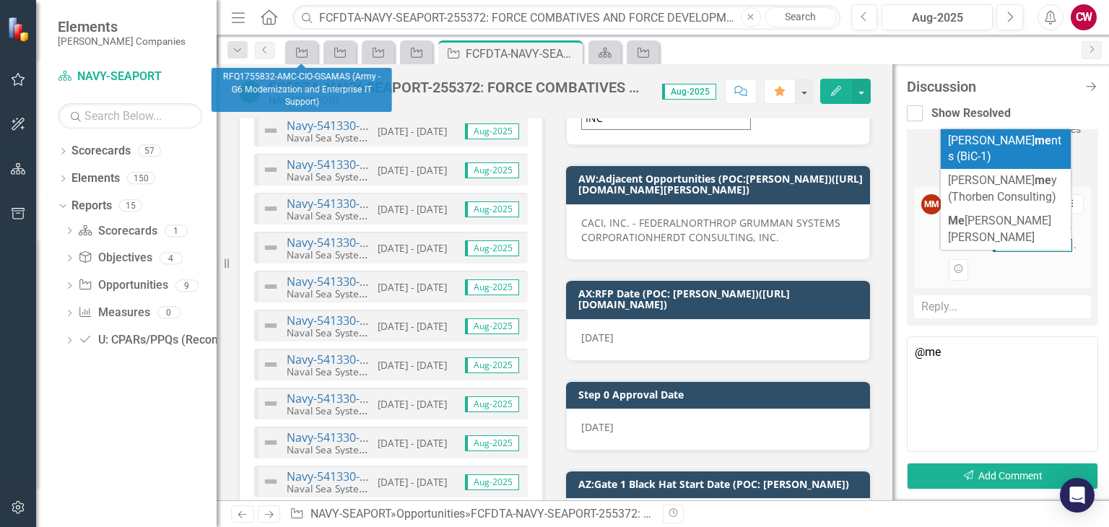
scroll to position [2212, 0]
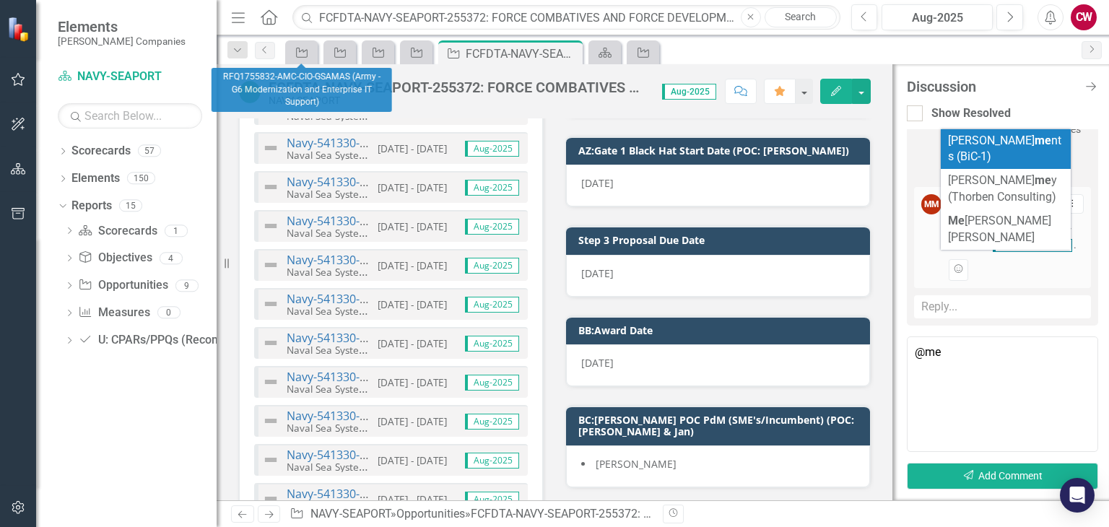
drag, startPoint x: 940, startPoint y: 346, endPoint x: 921, endPoint y: 350, distance: 19.3
click at [936, 346] on textarea "@me" at bounding box center [1002, 395] width 191 height 116
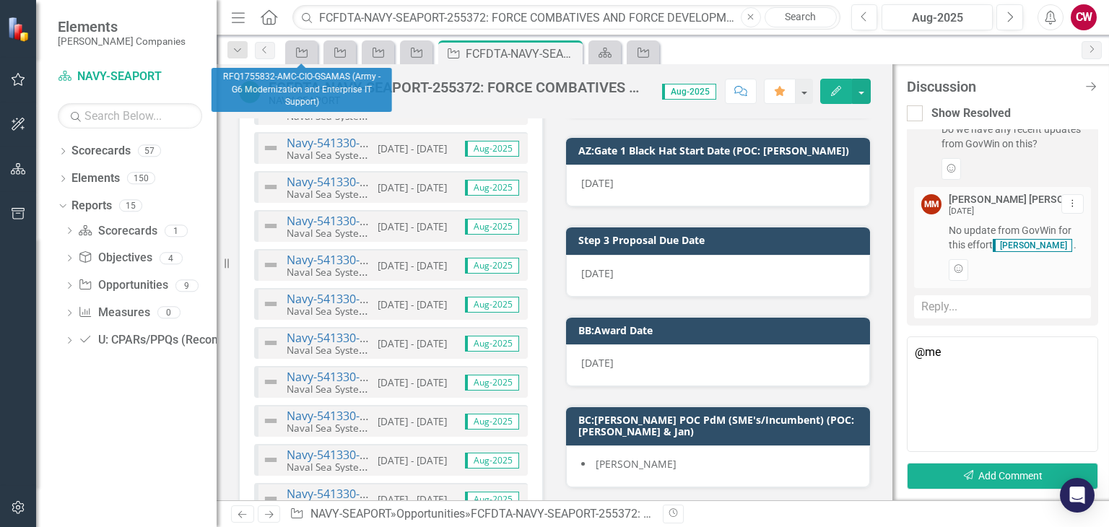
click at [977, 383] on textarea "@me" at bounding box center [1002, 395] width 191 height 116
click at [939, 350] on textarea "@me" at bounding box center [1002, 395] width 191 height 116
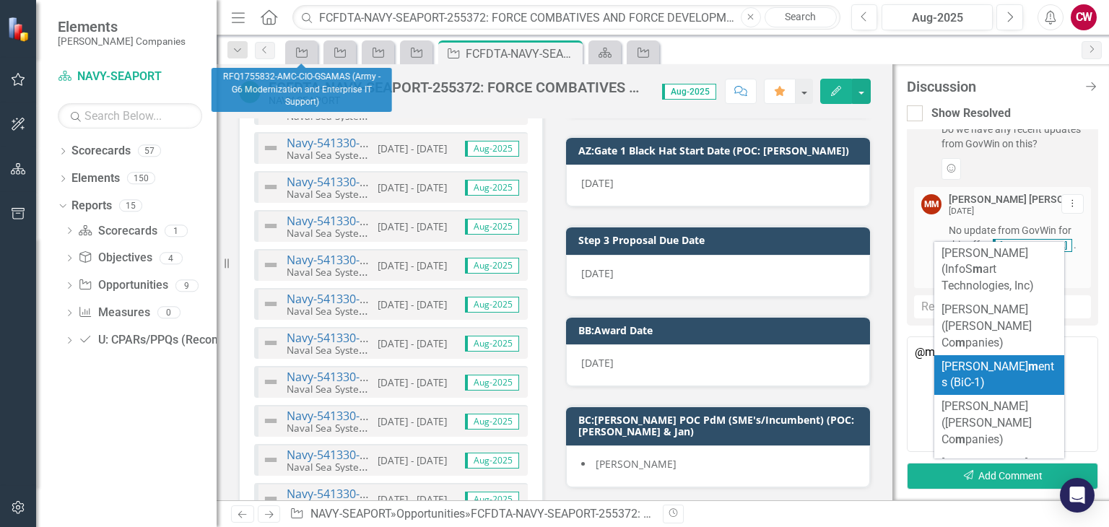
type textarea "@"
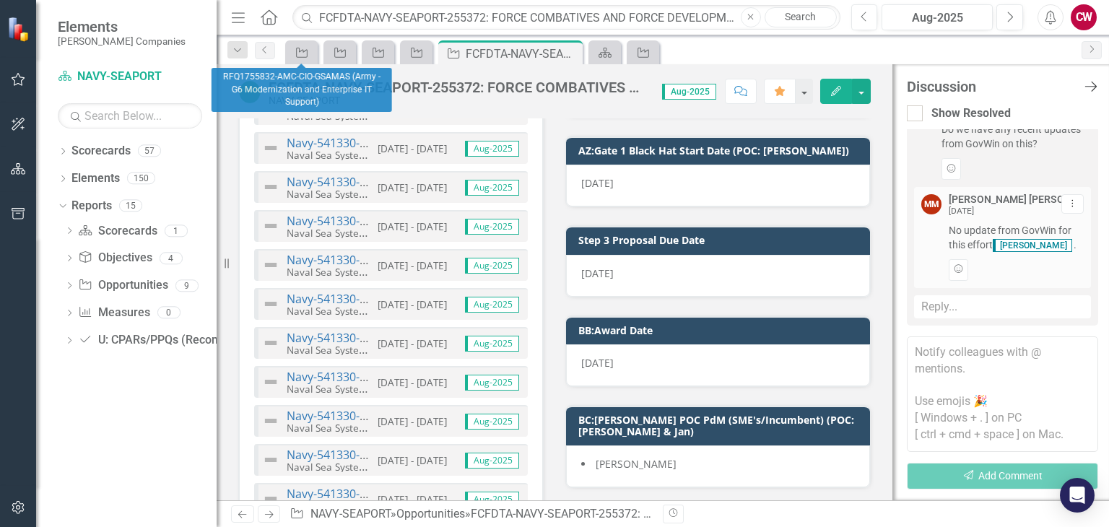
click at [1093, 90] on icon "Close Discussion Bar" at bounding box center [1091, 86] width 18 height 14
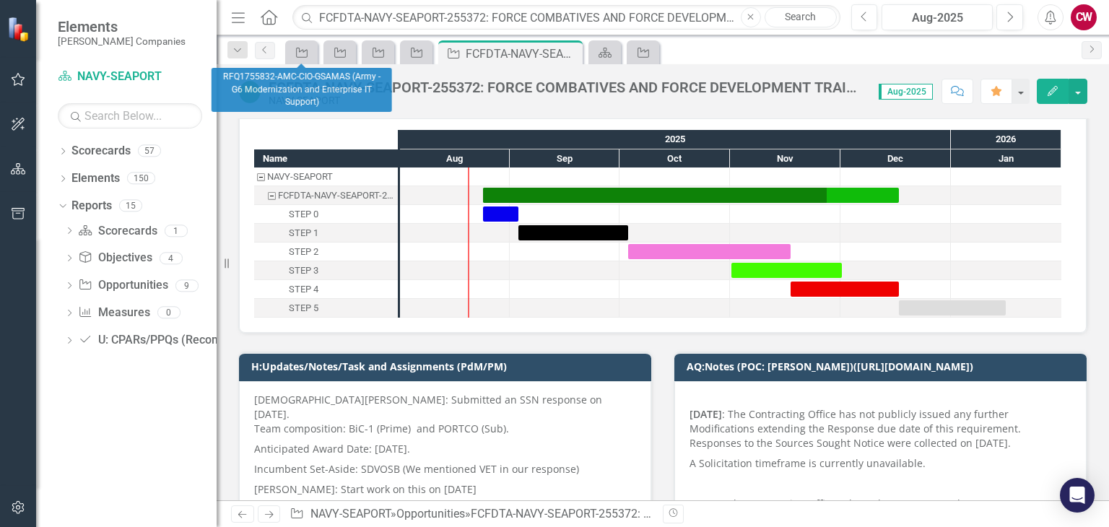
scroll to position [0, 0]
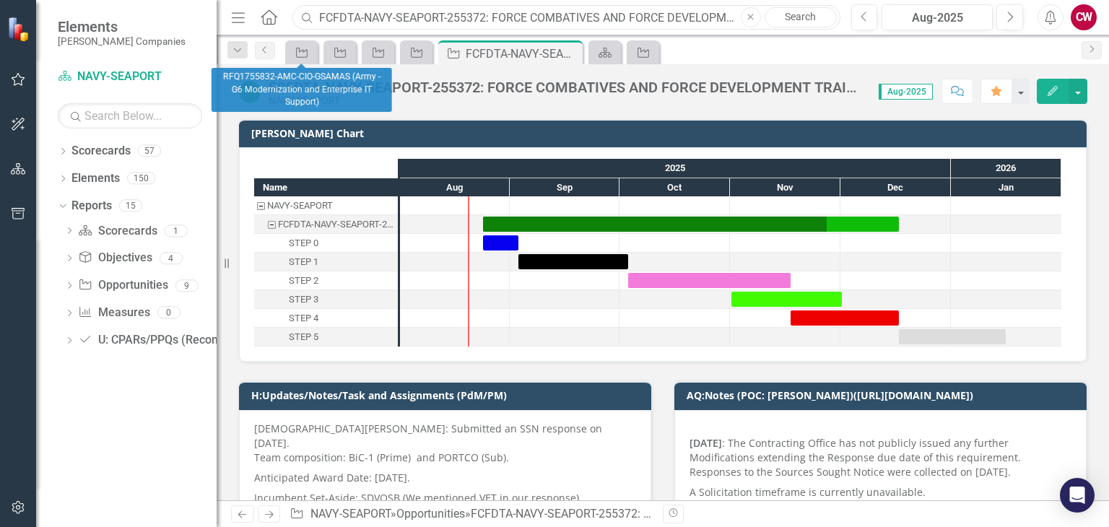
click at [454, 22] on input "FCFDTA-NAVY-SEAPORT-255372: FORCE COMBATIVES AND FORCE DEVELOPMENT TRAINING ANA…" at bounding box center [567, 17] width 548 height 25
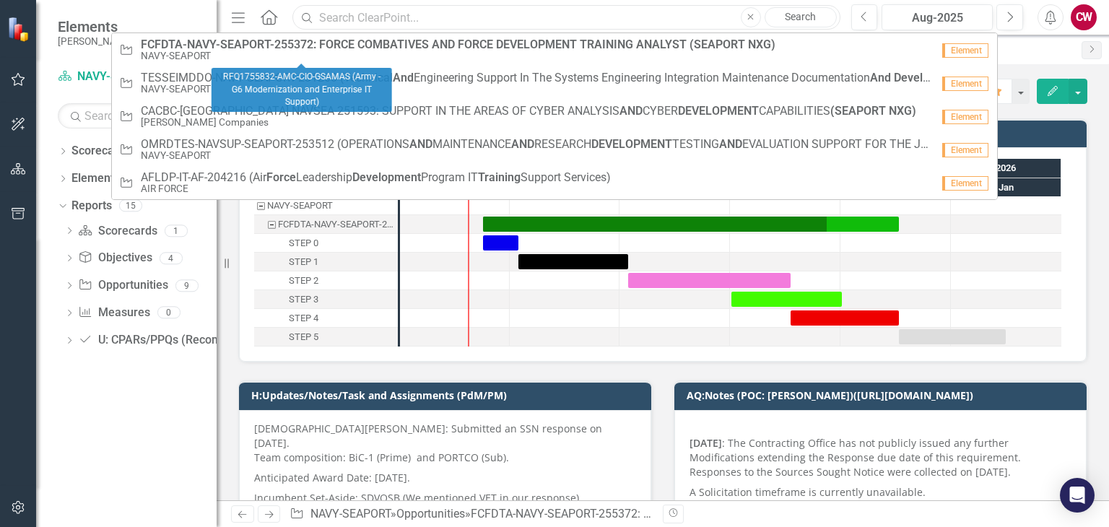
paste input "PETMSS-NAVSEA-SEAPORT-247543: PROFESSIONAL ENGINEERING TECHNICAL AND MANAGEMENT…"
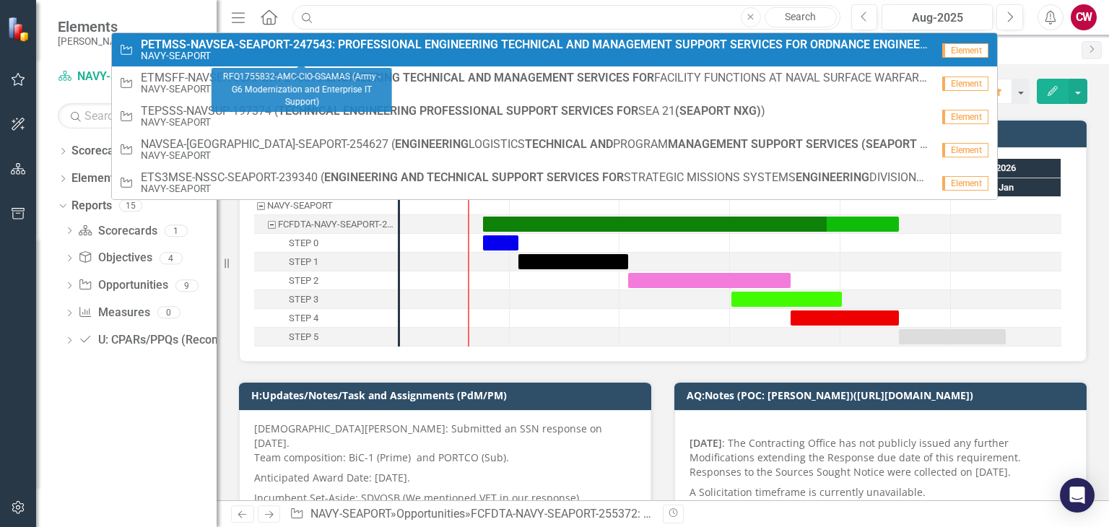
type input "PETMSS-NAVSEA-SEAPORT-247543: PROFESSIONAL ENGINEERING TECHNICAL AND MANAGEMENT…"
click at [399, 49] on strong "PROFESSIONAL" at bounding box center [380, 45] width 84 height 14
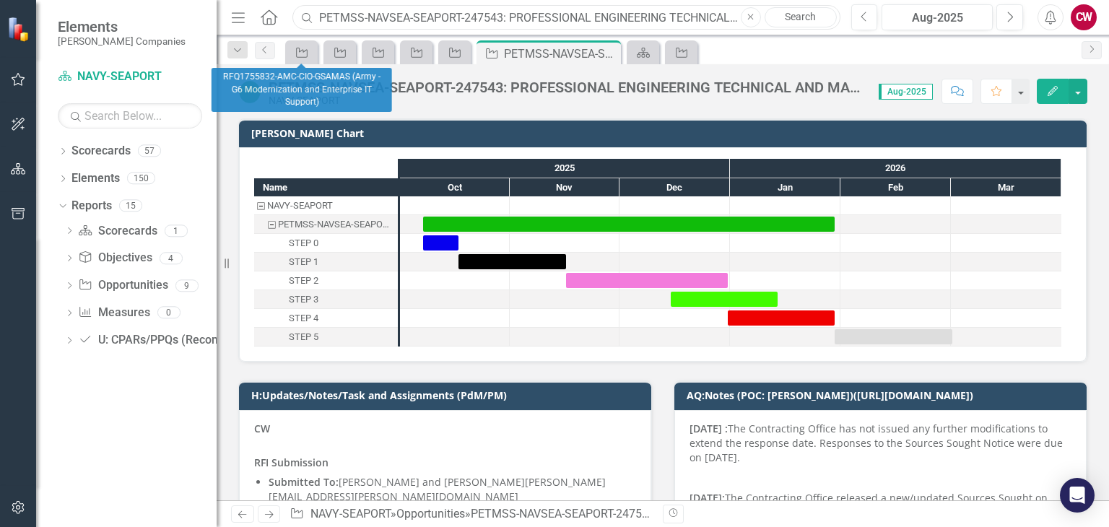
click at [552, 15] on input "PETMSS-NAVSEA-SEAPORT-247543: PROFESSIONAL ENGINEERING TECHNICAL AND MANAGEMENT…" at bounding box center [567, 17] width 548 height 25
paste input "RFQ1755832-AMC-CIO-GSAMAS (Army - G6 Modernization and Enterprise IT Support)"
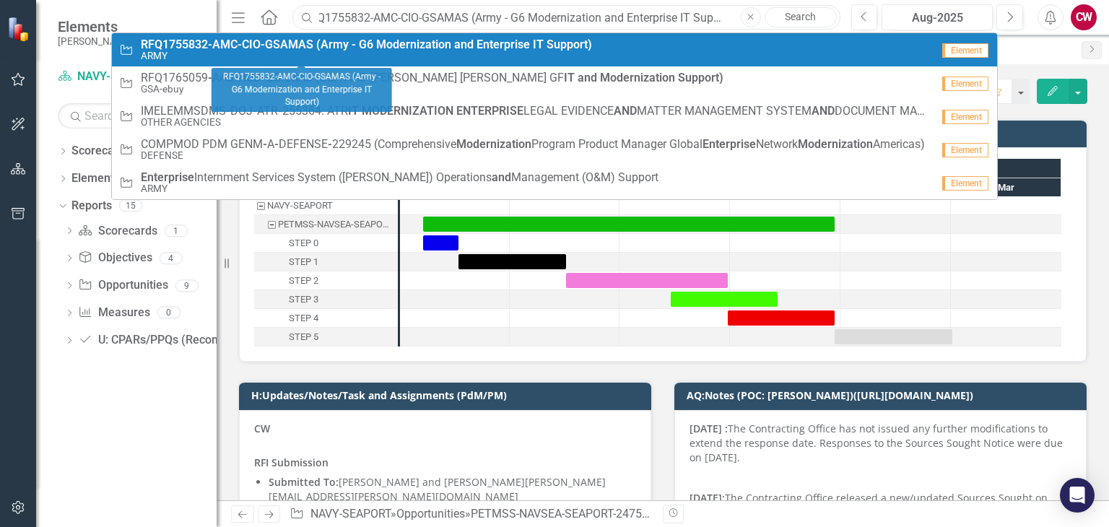
type input "RFQ1755832-AMC-CIO-GSAMAS (Army - G6 Modernization and Enterprise IT Support)"
click at [465, 52] on small "ARMY" at bounding box center [366, 56] width 451 height 11
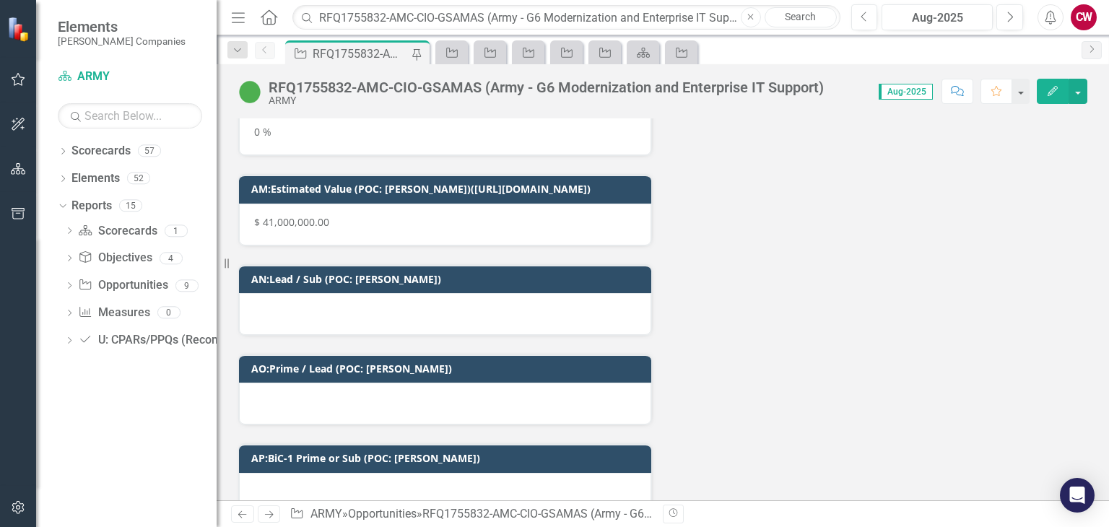
scroll to position [7437, 0]
